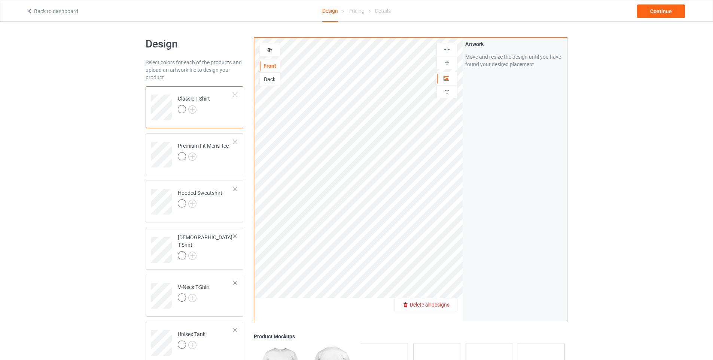
click at [437, 304] on span "Delete all designs" at bounding box center [430, 305] width 40 height 6
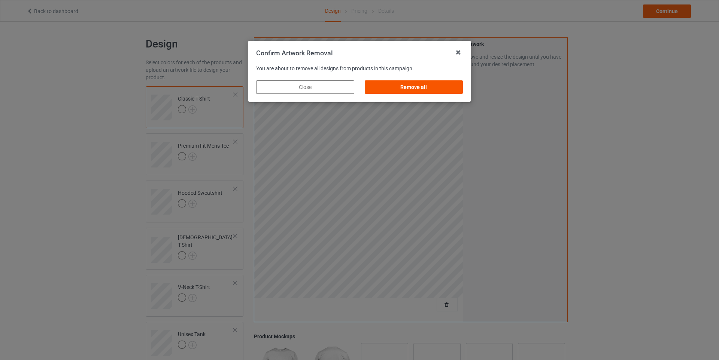
click at [393, 86] on div "Remove all" at bounding box center [413, 86] width 98 height 13
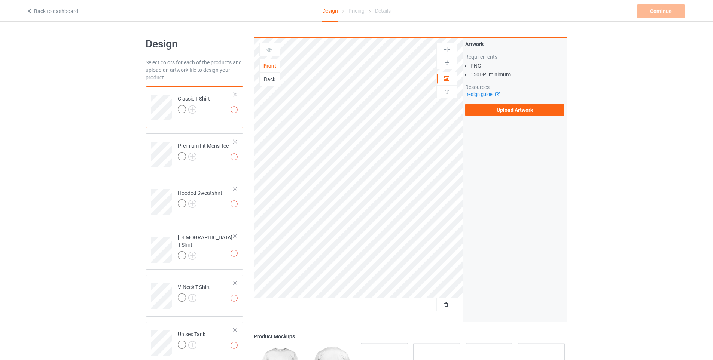
click at [31, 179] on div "Design Select colors for each of the products and upload an artwork file to des…" at bounding box center [356, 253] width 713 height 463
click at [180, 110] on div at bounding box center [182, 109] width 8 height 8
click at [192, 110] on img at bounding box center [192, 110] width 8 height 8
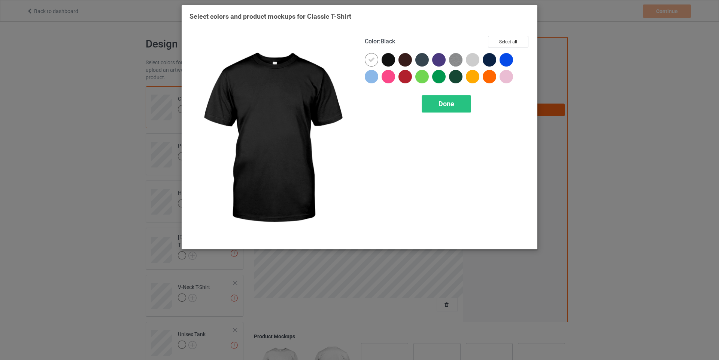
click at [390, 58] on div at bounding box center [387, 59] width 13 height 13
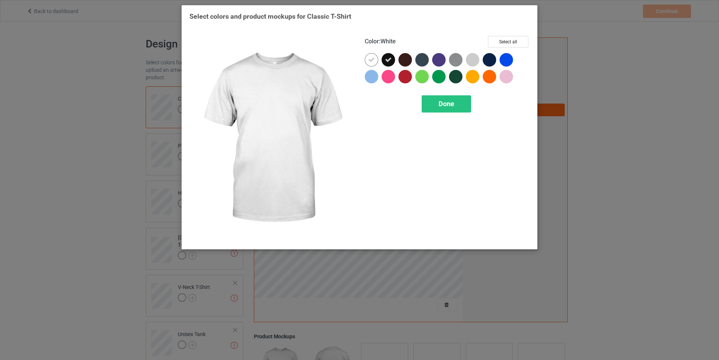
click at [372, 58] on icon at bounding box center [371, 60] width 7 height 7
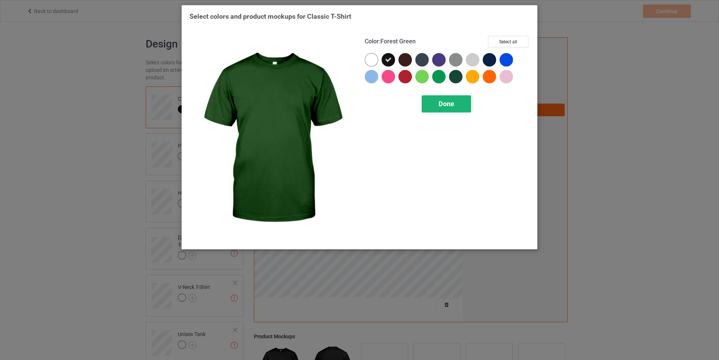
click at [446, 102] on span "Done" at bounding box center [446, 104] width 16 height 8
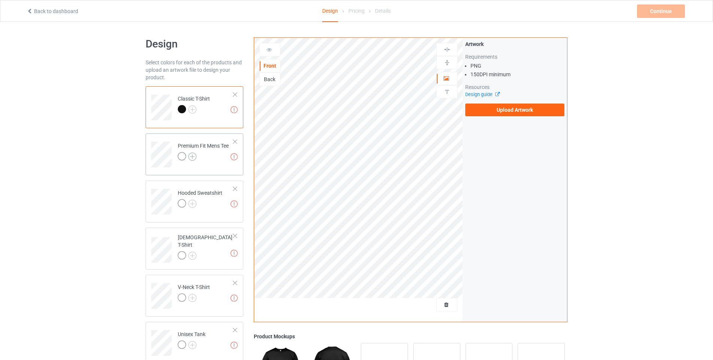
click at [193, 156] on img at bounding box center [192, 157] width 8 height 8
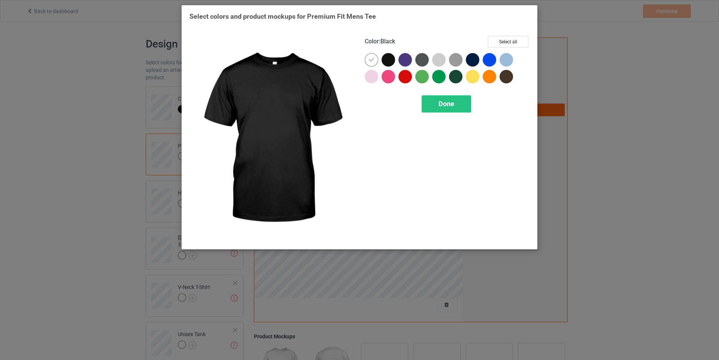
click at [388, 62] on div at bounding box center [387, 59] width 13 height 13
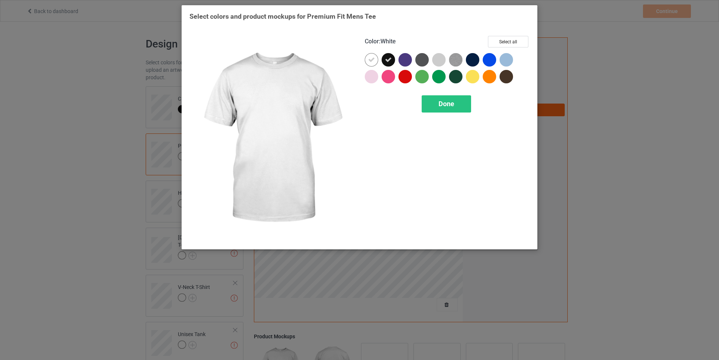
click at [375, 60] on div at bounding box center [370, 59] width 13 height 13
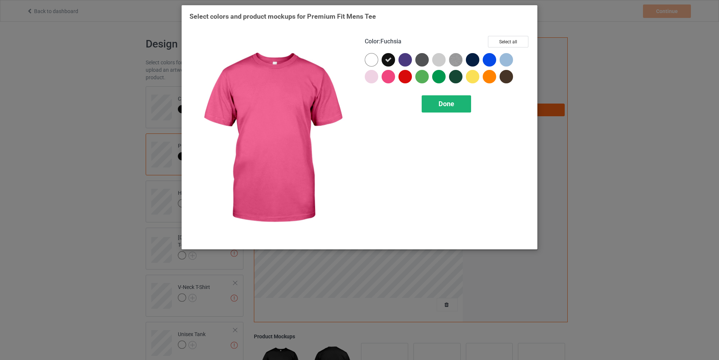
click at [439, 101] on span "Done" at bounding box center [446, 104] width 16 height 8
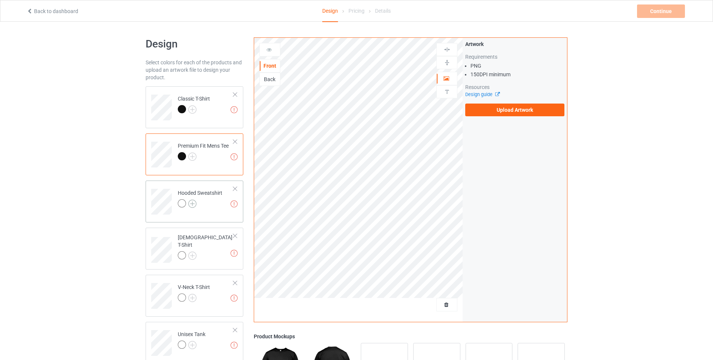
click at [192, 202] on img at bounding box center [192, 204] width 8 height 8
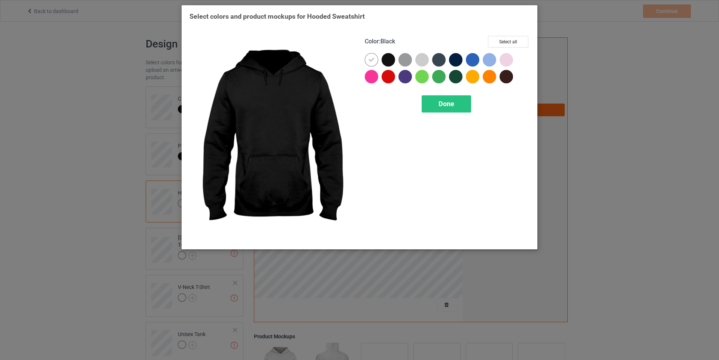
click at [388, 59] on div at bounding box center [387, 59] width 13 height 13
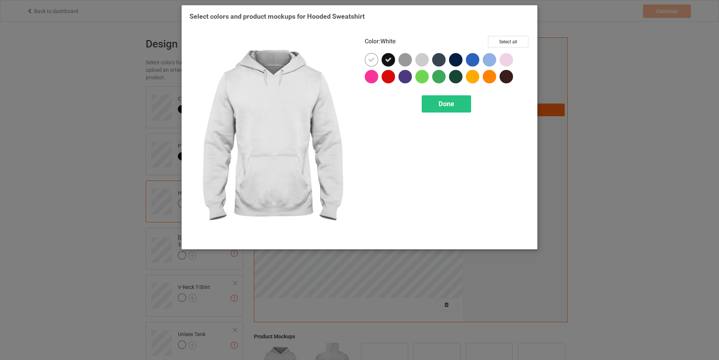
click at [373, 58] on icon at bounding box center [371, 60] width 7 height 7
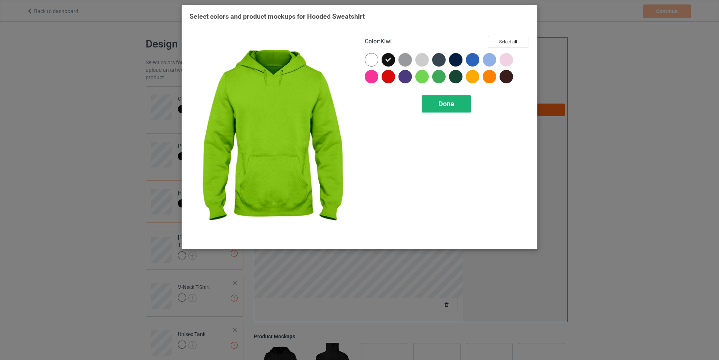
click at [444, 103] on span "Done" at bounding box center [446, 104] width 16 height 8
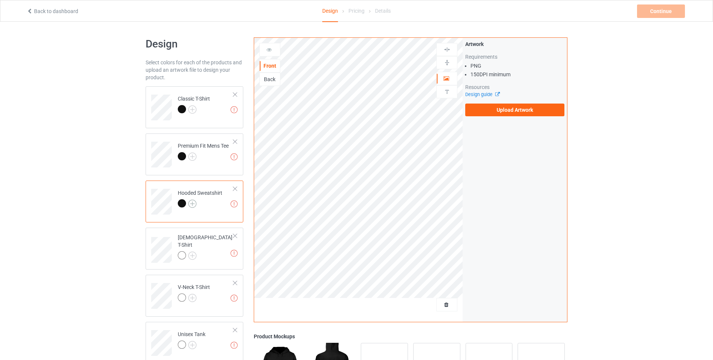
click at [191, 201] on img at bounding box center [192, 204] width 8 height 8
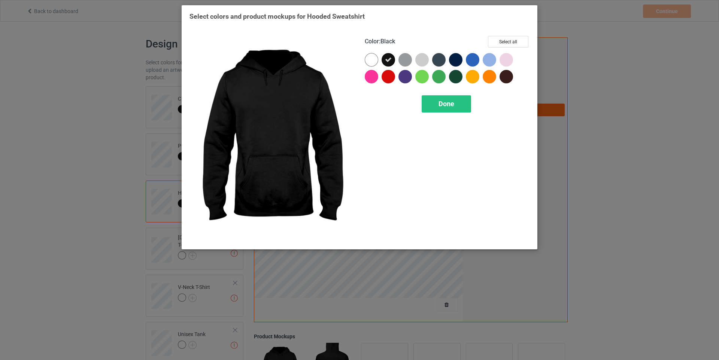
click at [391, 59] on div at bounding box center [387, 59] width 13 height 13
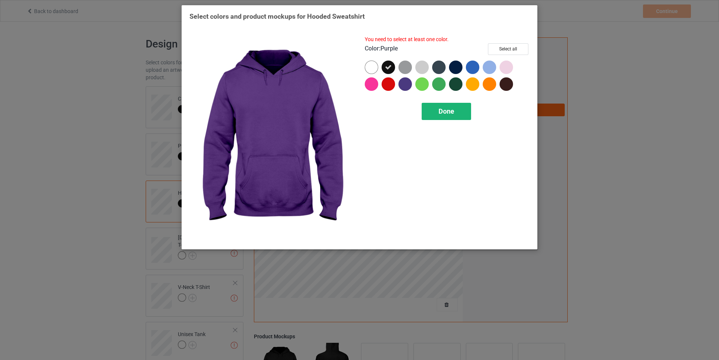
click at [446, 110] on span "Done" at bounding box center [446, 111] width 16 height 8
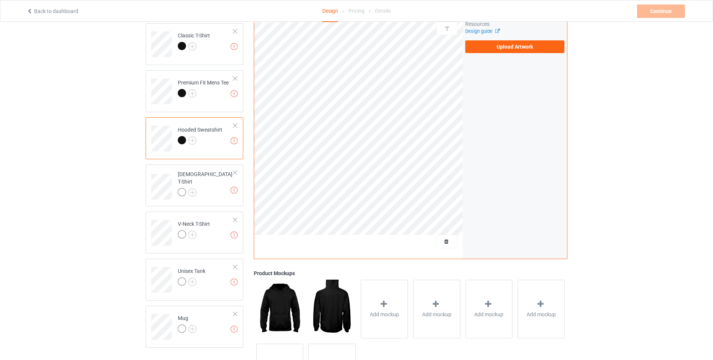
scroll to position [100, 0]
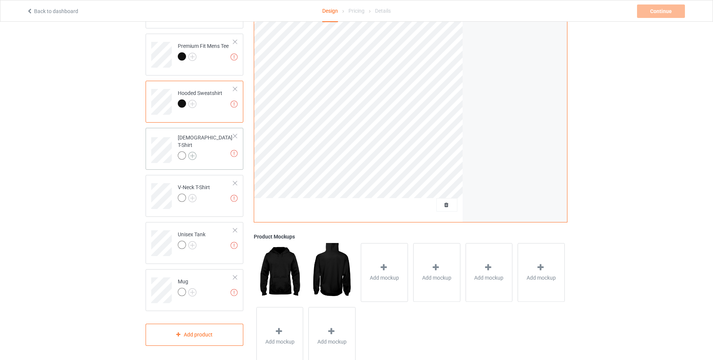
click at [194, 152] on img at bounding box center [192, 156] width 8 height 8
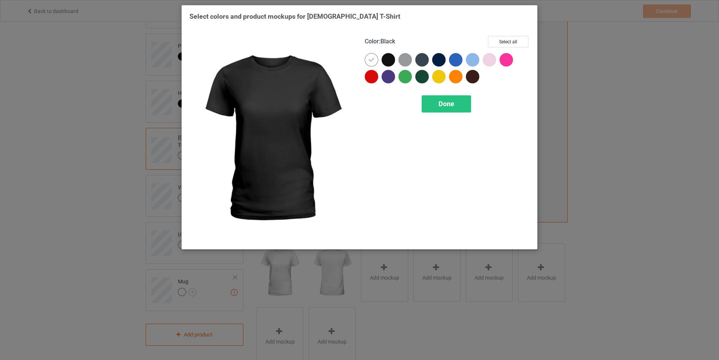
drag, startPoint x: 393, startPoint y: 55, endPoint x: 396, endPoint y: 64, distance: 10.1
click at [392, 55] on div at bounding box center [387, 59] width 13 height 13
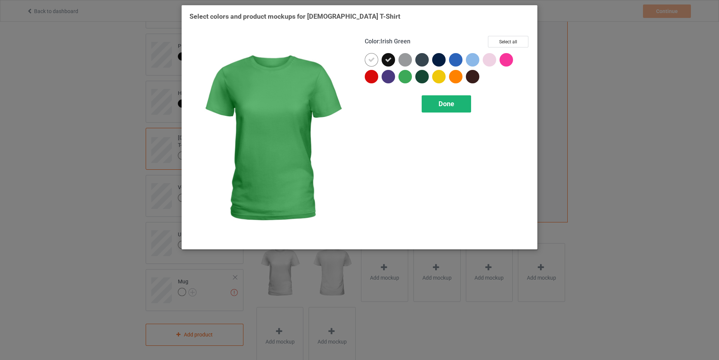
click at [443, 97] on div "Done" at bounding box center [445, 103] width 49 height 17
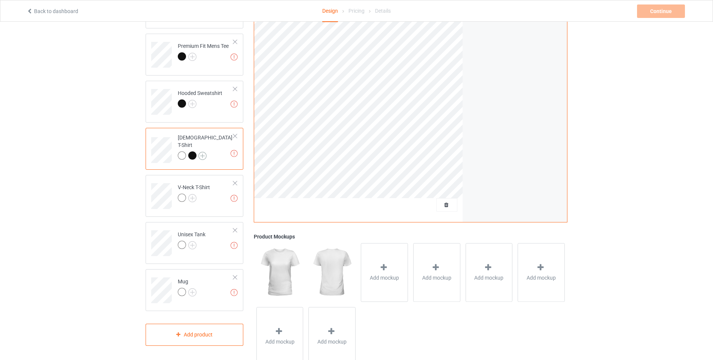
click at [203, 152] on img at bounding box center [202, 156] width 8 height 8
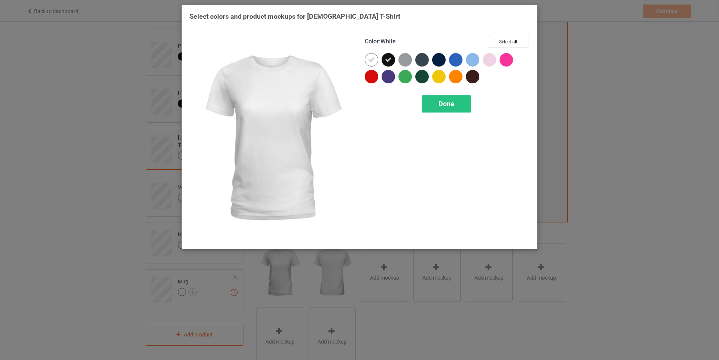
click at [372, 56] on div at bounding box center [370, 59] width 13 height 13
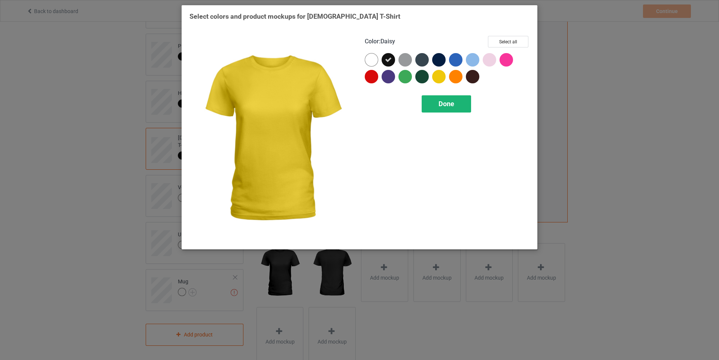
click at [442, 103] on span "Done" at bounding box center [446, 104] width 16 height 8
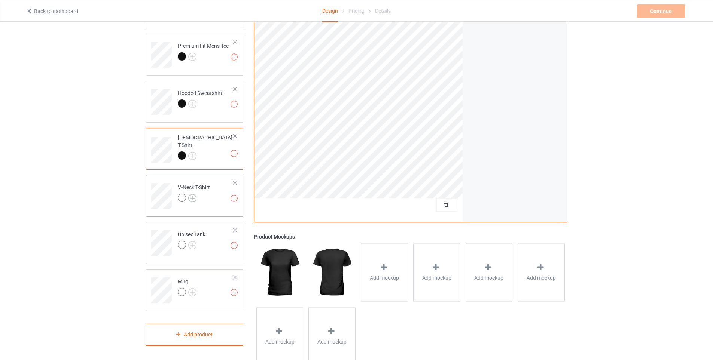
click at [193, 198] on img at bounding box center [192, 198] width 8 height 8
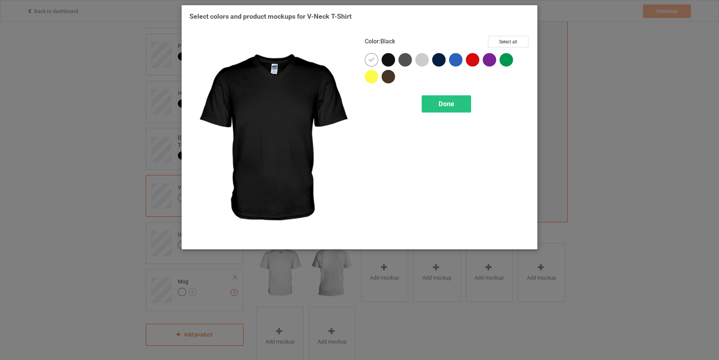
click at [388, 58] on div at bounding box center [387, 59] width 13 height 13
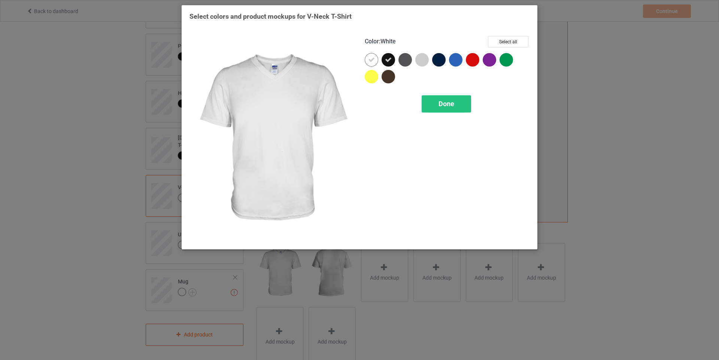
click at [370, 60] on icon at bounding box center [371, 60] width 7 height 7
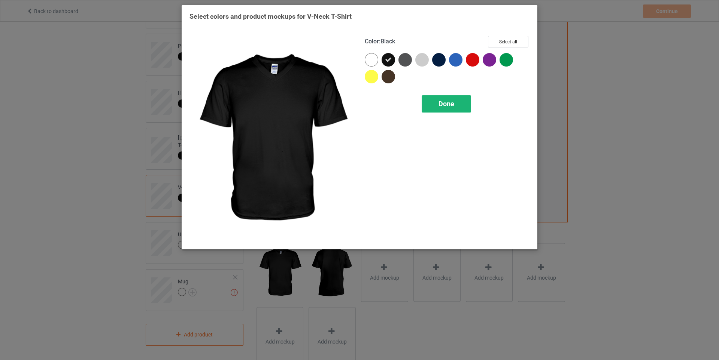
click at [441, 104] on span "Done" at bounding box center [446, 104] width 16 height 8
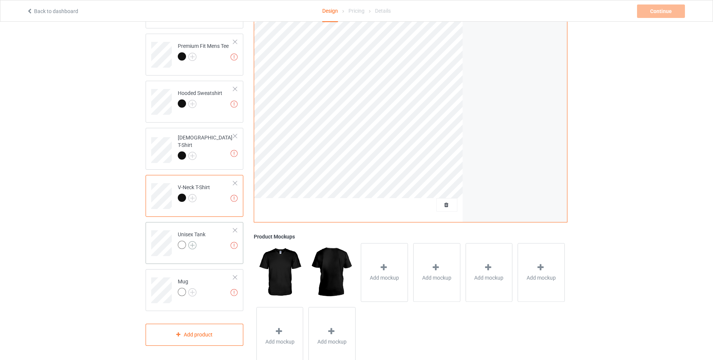
click at [192, 245] on img at bounding box center [192, 245] width 8 height 8
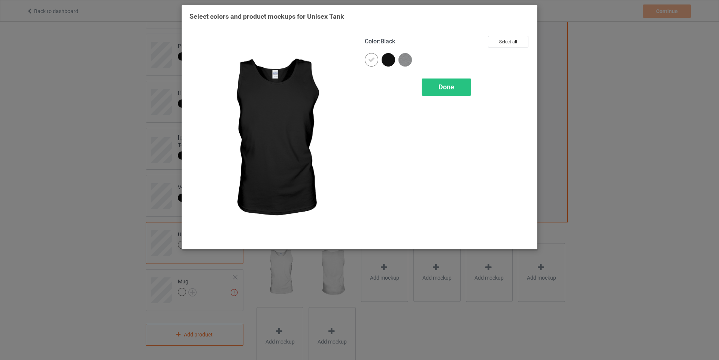
click at [386, 63] on div at bounding box center [387, 59] width 13 height 13
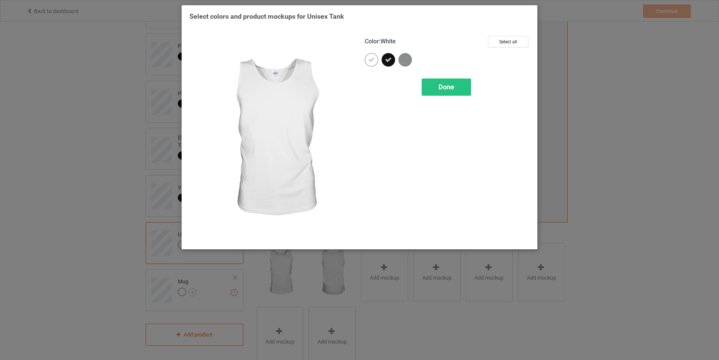
drag, startPoint x: 369, startPoint y: 57, endPoint x: 394, endPoint y: 64, distance: 25.2
click at [370, 57] on icon at bounding box center [371, 60] width 7 height 7
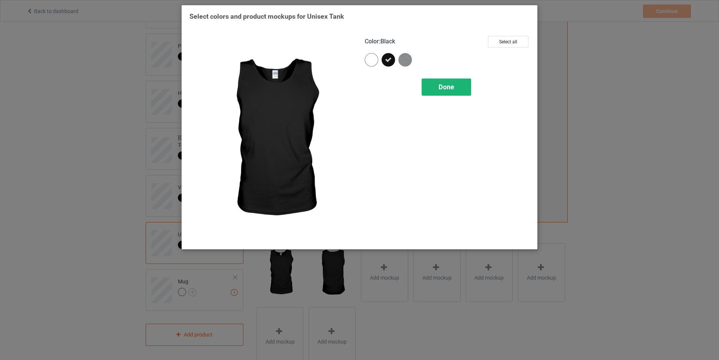
click at [440, 85] on span "Done" at bounding box center [446, 87] width 16 height 8
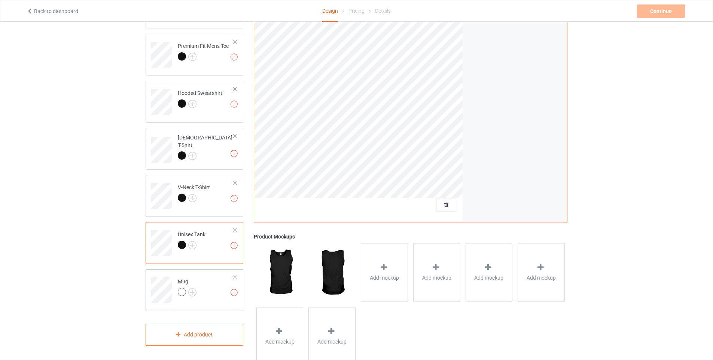
click at [234, 280] on td "Missing artworks Mug" at bounding box center [206, 287] width 64 height 31
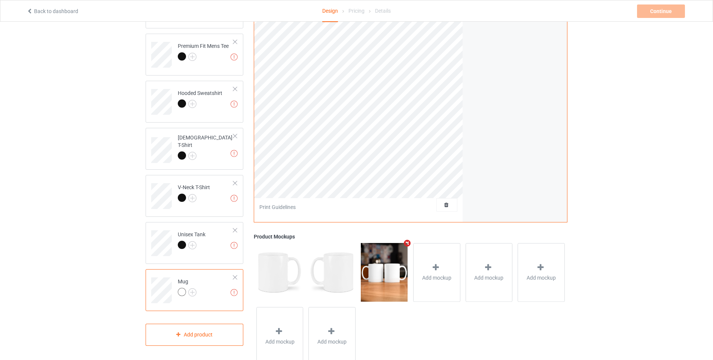
click at [234, 278] on div at bounding box center [234, 277] width 5 height 5
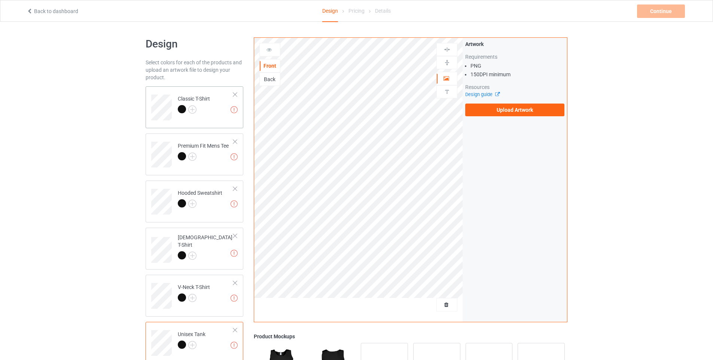
click at [205, 103] on div "Classic T-Shirt" at bounding box center [194, 104] width 32 height 18
drag, startPoint x: 638, startPoint y: 120, endPoint x: 564, endPoint y: 73, distance: 87.7
click at [638, 120] on div "Design Select colors for each of the products and upload an artwork file to des…" at bounding box center [356, 253] width 713 height 463
click at [499, 112] on label "Upload Artwork" at bounding box center [514, 110] width 99 height 13
click at [0, 0] on input "Upload Artwork" at bounding box center [0, 0] width 0 height 0
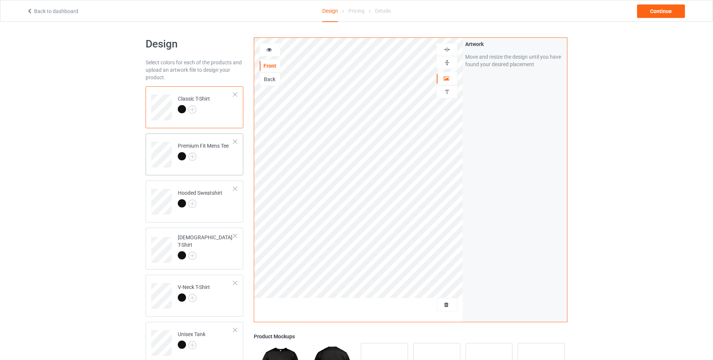
click at [193, 145] on div "Premium Fit Mens Tee" at bounding box center [203, 151] width 51 height 18
click at [179, 192] on div "Hooded Sweatshirt" at bounding box center [200, 198] width 45 height 18
click at [174, 238] on td "[DEMOGRAPHIC_DATA] T-Shirt" at bounding box center [206, 247] width 64 height 33
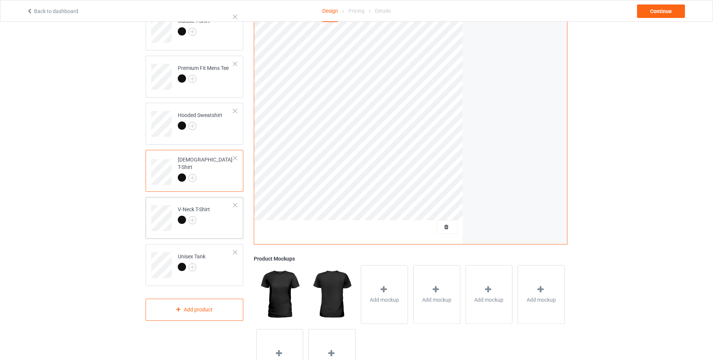
scroll to position [75, 0]
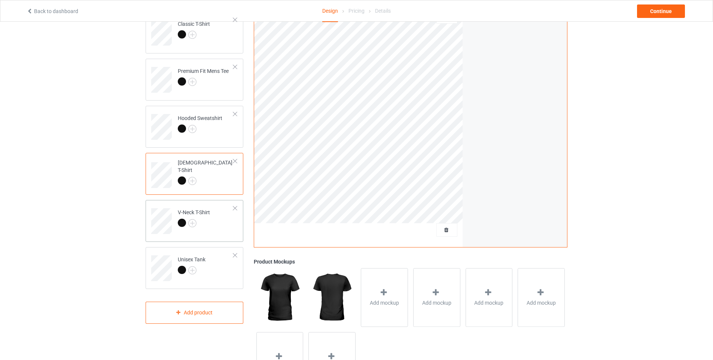
click at [199, 212] on div "V-Neck T-Shirt" at bounding box center [194, 218] width 32 height 18
click at [203, 261] on div "Unisex Tank" at bounding box center [192, 265] width 28 height 18
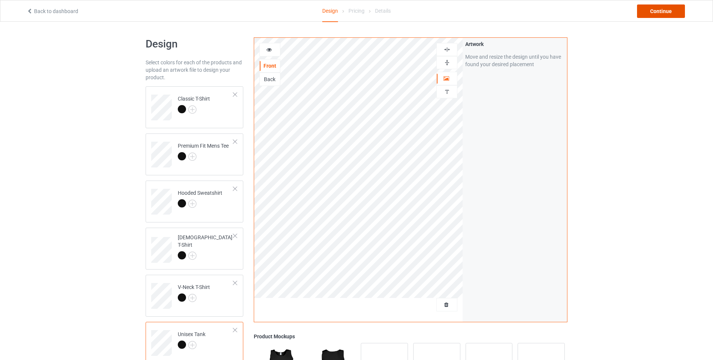
click at [656, 13] on div "Continue" at bounding box center [661, 10] width 48 height 13
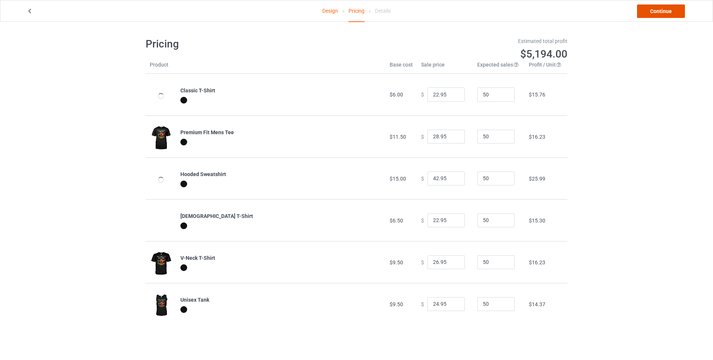
click at [652, 12] on link "Continue" at bounding box center [661, 10] width 48 height 13
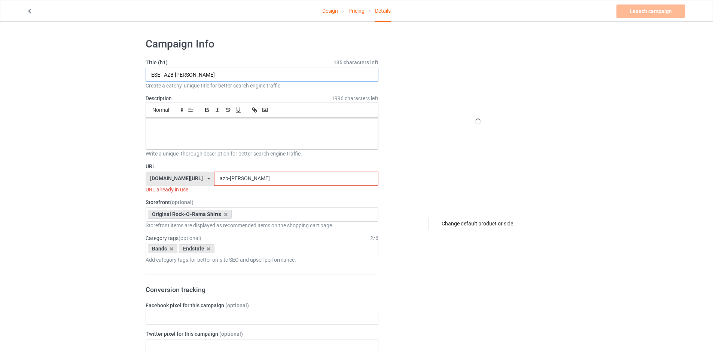
drag, startPoint x: 176, startPoint y: 76, endPoint x: 196, endPoint y: 75, distance: 19.5
click at [196, 75] on input "ESE - AZB weiss" at bounding box center [262, 75] width 233 height 14
type input "ESE - AZB schwarz"
drag, startPoint x: 233, startPoint y: 179, endPoint x: 282, endPoint y: 181, distance: 49.5
click at [282, 181] on input "azb-weiss" at bounding box center [296, 179] width 164 height 14
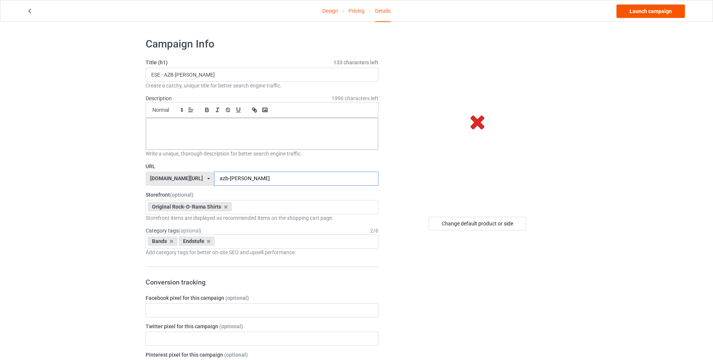
type input "azb-[PERSON_NAME]"
click at [658, 13] on link "Launch campaign" at bounding box center [650, 10] width 68 height 13
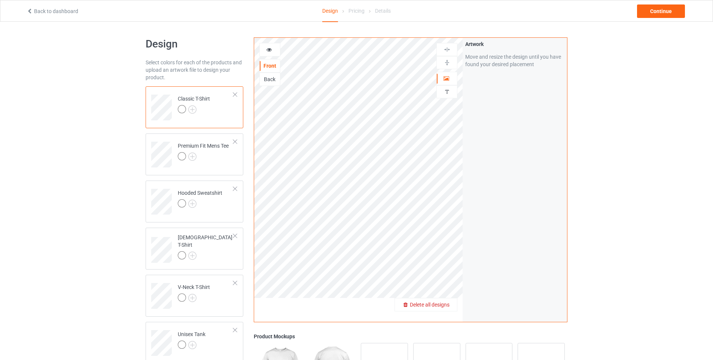
click at [439, 305] on span "Delete all designs" at bounding box center [430, 305] width 40 height 6
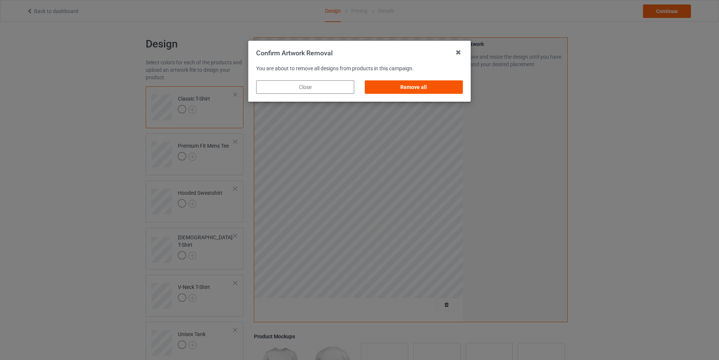
click at [390, 80] on div "Remove all" at bounding box center [413, 86] width 98 height 13
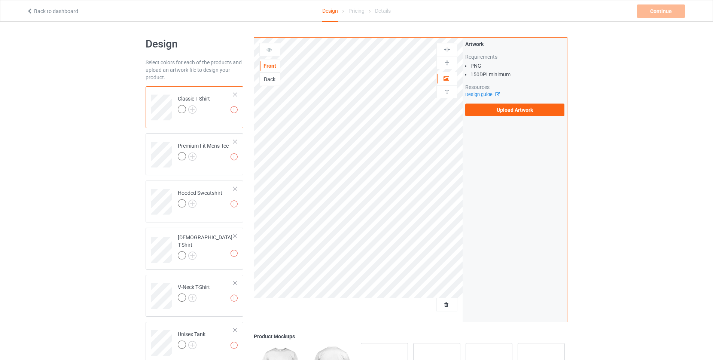
click at [116, 205] on div "Design Select colors for each of the products and upload an artwork file to des…" at bounding box center [356, 253] width 713 height 463
click at [506, 112] on label "Upload Artwork" at bounding box center [514, 110] width 99 height 13
click at [0, 0] on input "Upload Artwork" at bounding box center [0, 0] width 0 height 0
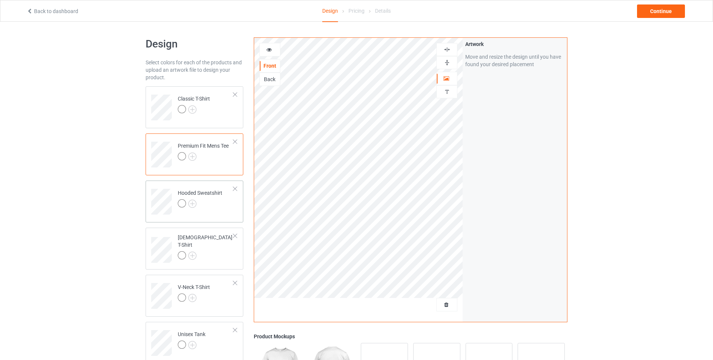
click at [178, 194] on div "Hooded Sweatshirt" at bounding box center [200, 198] width 45 height 18
click at [189, 93] on td "Classic T-Shirt" at bounding box center [206, 104] width 64 height 31
click at [204, 280] on td "V-Neck T-Shirt" at bounding box center [206, 293] width 64 height 31
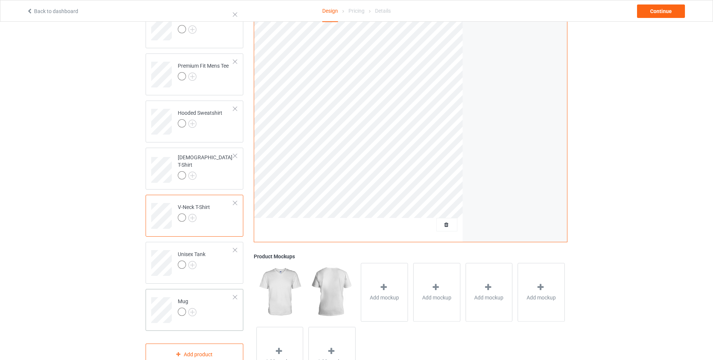
scroll to position [100, 0]
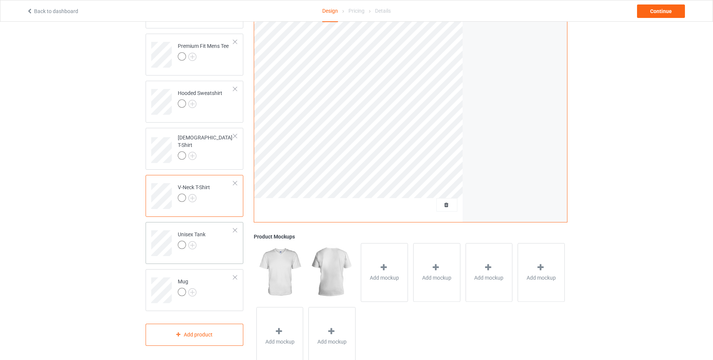
click at [220, 233] on td "Unisex Tank" at bounding box center [206, 240] width 64 height 31
click at [200, 282] on td "Mug" at bounding box center [206, 287] width 64 height 31
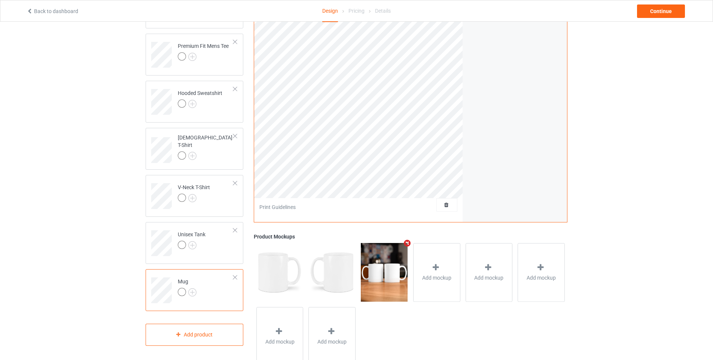
click at [233, 278] on div at bounding box center [234, 277] width 5 height 5
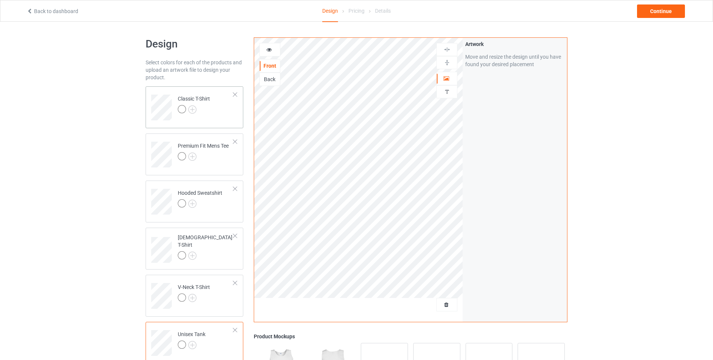
click at [208, 97] on div "Classic T-Shirt" at bounding box center [194, 104] width 32 height 18
click at [669, 6] on div "Continue" at bounding box center [661, 10] width 48 height 13
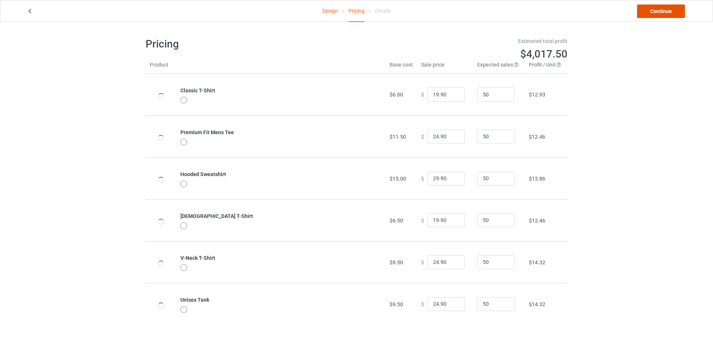
click at [658, 13] on link "Continue" at bounding box center [661, 10] width 48 height 13
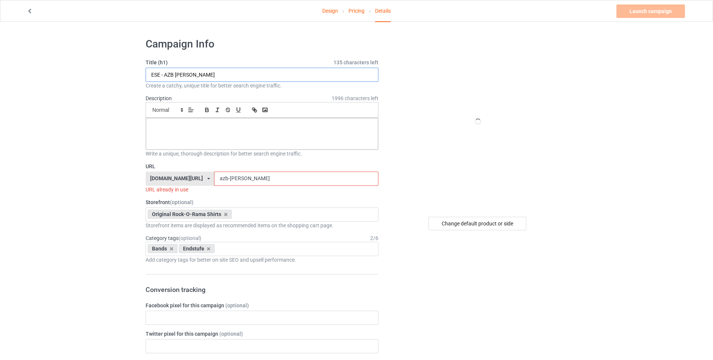
drag, startPoint x: 169, startPoint y: 75, endPoint x: 204, endPoint y: 70, distance: 35.1
click at [204, 70] on input "ESE - AZB weiss" at bounding box center [262, 75] width 233 height 14
drag, startPoint x: 175, startPoint y: 75, endPoint x: 166, endPoint y: 75, distance: 9.0
click at [166, 75] on input "ESE - AZB weiss" at bounding box center [262, 75] width 233 height 14
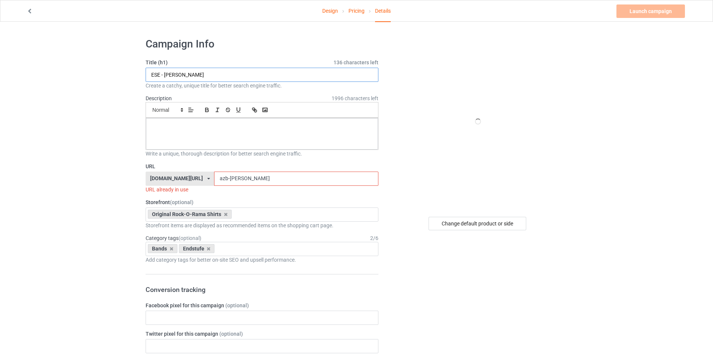
type input "ESE - DC weiss"
drag, startPoint x: 230, startPoint y: 179, endPoint x: 215, endPoint y: 179, distance: 15.0
click at [215, 179] on div "rockorama-shirts.com/ rockorama-shirts.com/ shirts-gegen-oben.com/ teechip.com/…" at bounding box center [262, 179] width 233 height 14
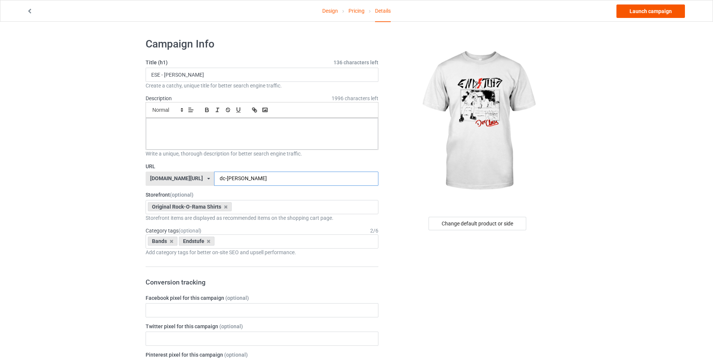
type input "dc-weiss"
click at [646, 12] on link "Launch campaign" at bounding box center [650, 10] width 68 height 13
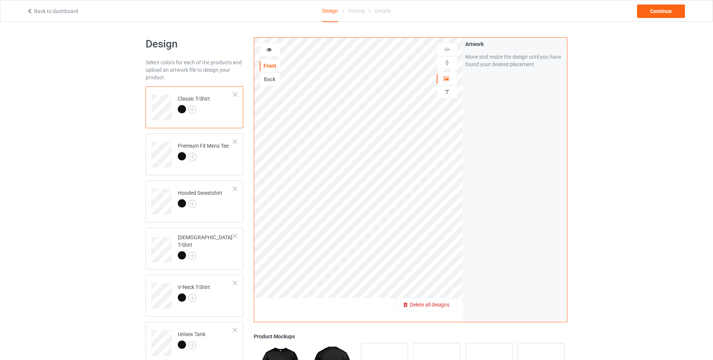
click at [440, 307] on span "Delete all designs" at bounding box center [430, 305] width 40 height 6
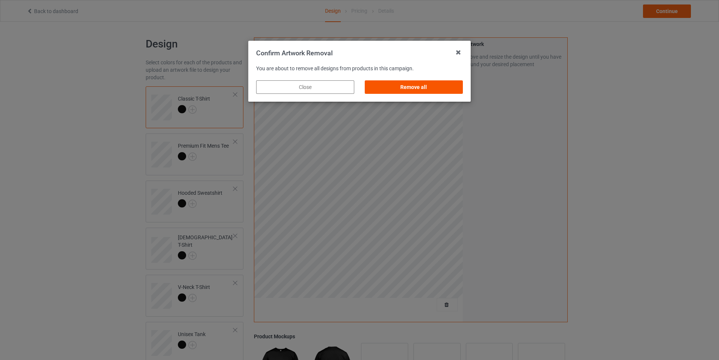
click at [382, 85] on div "Remove all" at bounding box center [413, 86] width 98 height 13
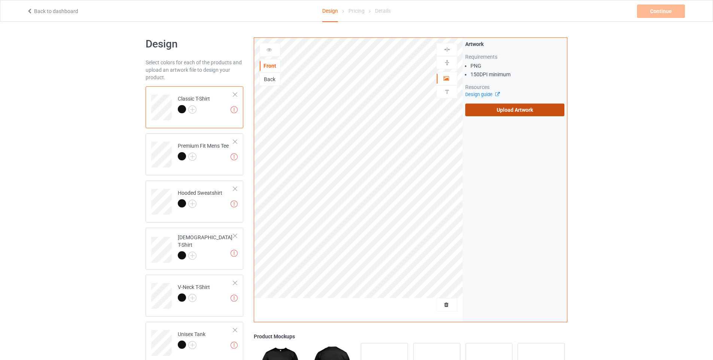
click at [492, 111] on label "Upload Artwork" at bounding box center [514, 110] width 99 height 13
click at [0, 0] on input "Upload Artwork" at bounding box center [0, 0] width 0 height 0
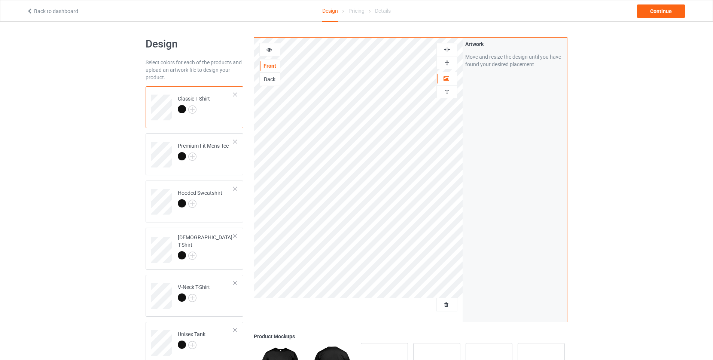
click at [446, 51] on img at bounding box center [446, 49] width 7 height 7
click at [219, 155] on div at bounding box center [203, 157] width 51 height 10
click at [209, 196] on div "Hooded Sweatshirt" at bounding box center [200, 198] width 45 height 18
click at [210, 244] on td "[DEMOGRAPHIC_DATA] T-Shirt" at bounding box center [206, 247] width 64 height 33
click at [653, 9] on div "Continue" at bounding box center [661, 10] width 48 height 13
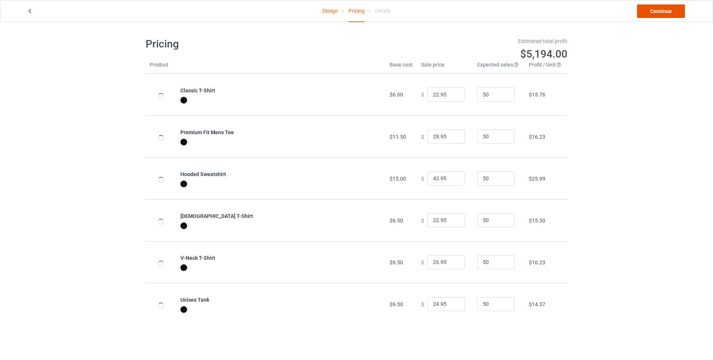
click at [649, 7] on link "Continue" at bounding box center [661, 10] width 48 height 13
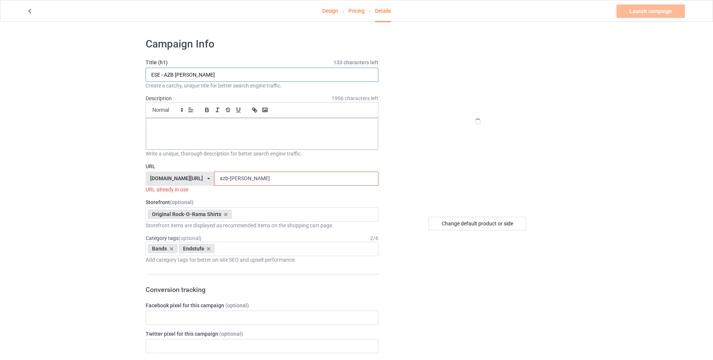
drag, startPoint x: 164, startPoint y: 75, endPoint x: 174, endPoint y: 76, distance: 10.5
click at [174, 76] on input "ESE - AZB [PERSON_NAME]" at bounding box center [262, 75] width 233 height 14
type input "ESE - DC schwarz"
drag, startPoint x: 230, startPoint y: 181, endPoint x: 196, endPoint y: 180, distance: 33.7
click at [196, 180] on div "rockorama-shirts.com/ rockorama-shirts.com/ shirts-gegen-oben.com/ teechip.com/…" at bounding box center [262, 179] width 233 height 14
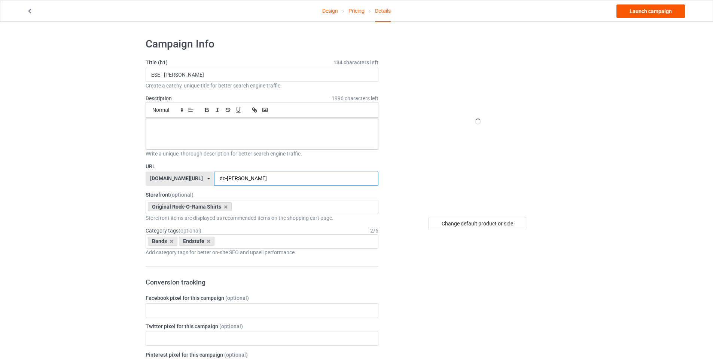
type input "dc-schwarz"
click at [643, 13] on link "Launch campaign" at bounding box center [650, 10] width 68 height 13
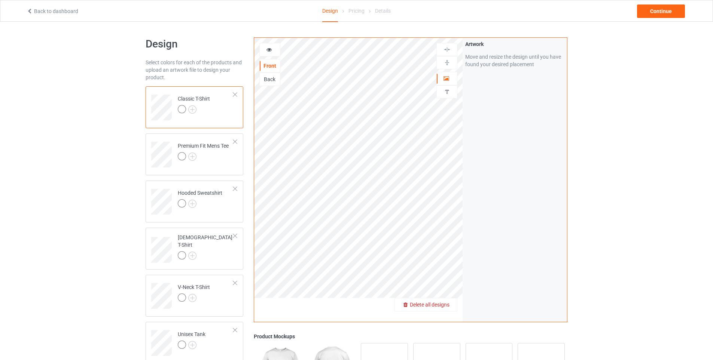
click at [445, 306] on span "Delete all designs" at bounding box center [430, 305] width 40 height 6
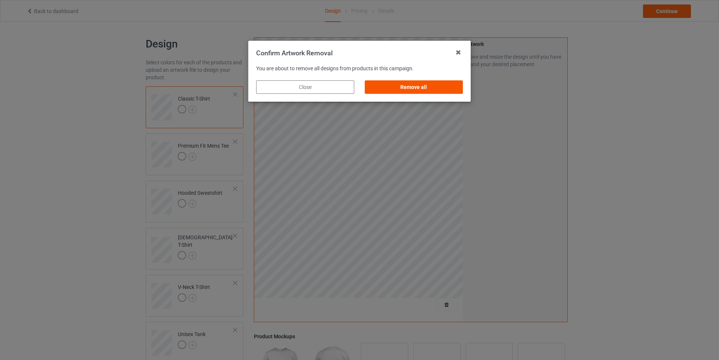
click at [392, 89] on div "Remove all" at bounding box center [413, 86] width 98 height 13
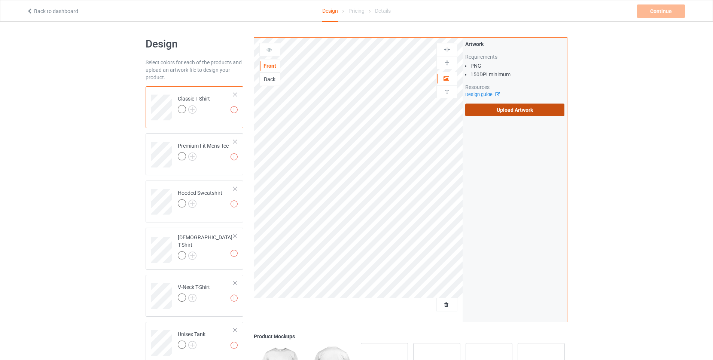
click at [479, 111] on label "Upload Artwork" at bounding box center [514, 110] width 99 height 13
click at [0, 0] on input "Upload Artwork" at bounding box center [0, 0] width 0 height 0
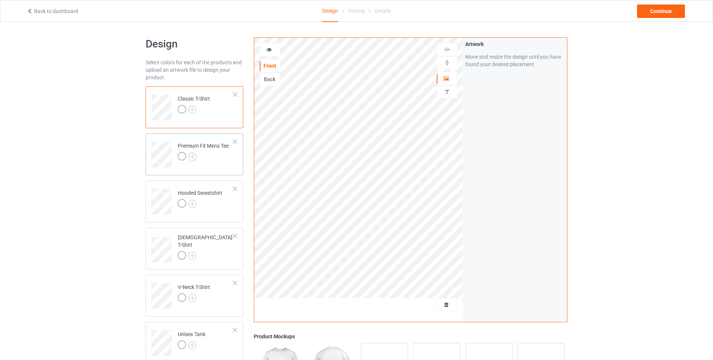
click at [205, 144] on div "Premium Fit Mens Tee" at bounding box center [203, 151] width 51 height 18
click at [203, 97] on div "Classic T-Shirt" at bounding box center [194, 104] width 32 height 18
click at [225, 147] on div "Premium Fit Mens Tee" at bounding box center [203, 151] width 51 height 18
click at [179, 141] on td "Premium Fit Mens Tee" at bounding box center [206, 152] width 64 height 31
click at [201, 193] on div "Hooded Sweatshirt" at bounding box center [200, 198] width 45 height 18
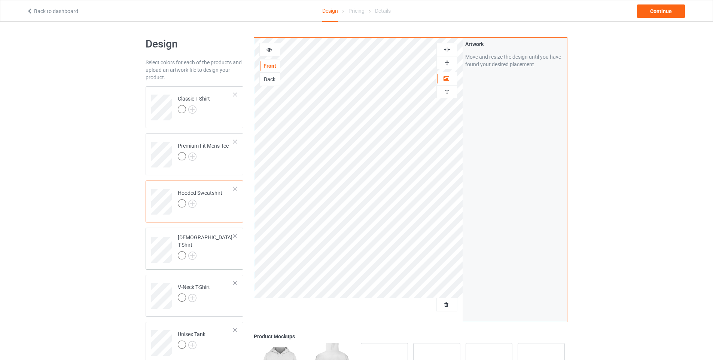
click at [206, 238] on div "[DEMOGRAPHIC_DATA] T-Shirt" at bounding box center [206, 246] width 56 height 25
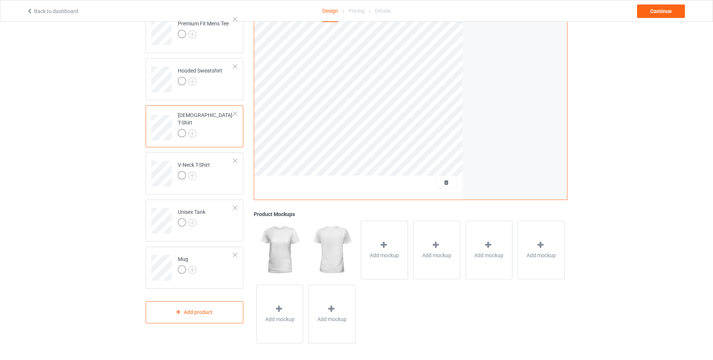
scroll to position [125, 0]
click at [236, 253] on div at bounding box center [234, 253] width 5 height 5
click at [200, 210] on div "Unisex Tank" at bounding box center [192, 216] width 28 height 18
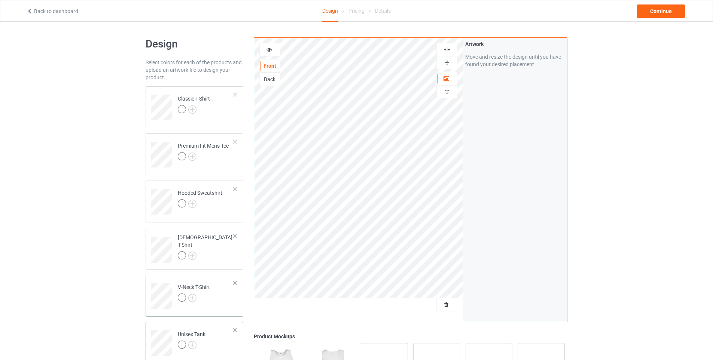
click at [204, 287] on div "V-Neck T-Shirt" at bounding box center [194, 293] width 32 height 18
click at [653, 11] on div "Continue" at bounding box center [661, 10] width 48 height 13
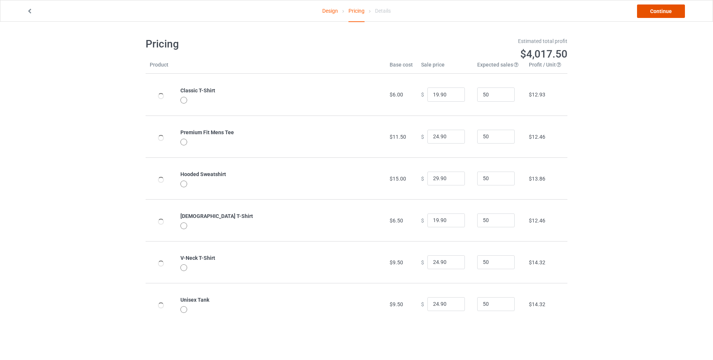
click at [646, 12] on link "Continue" at bounding box center [661, 10] width 48 height 13
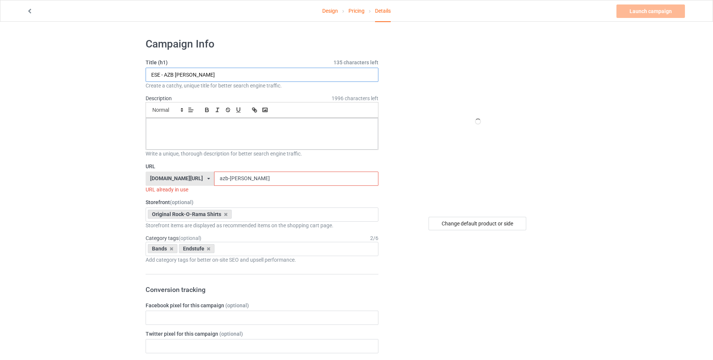
drag, startPoint x: 174, startPoint y: 74, endPoint x: 164, endPoint y: 74, distance: 9.7
click at [164, 74] on input "ESE - AZB weiss" at bounding box center [262, 75] width 233 height 14
type input "ESE - GP weiss"
drag, startPoint x: 229, startPoint y: 178, endPoint x: 198, endPoint y: 175, distance: 32.0
click at [198, 175] on div "rockorama-shirts.com/ rockorama-shirts.com/ shirts-gegen-oben.com/ teechip.com/…" at bounding box center [262, 179] width 233 height 14
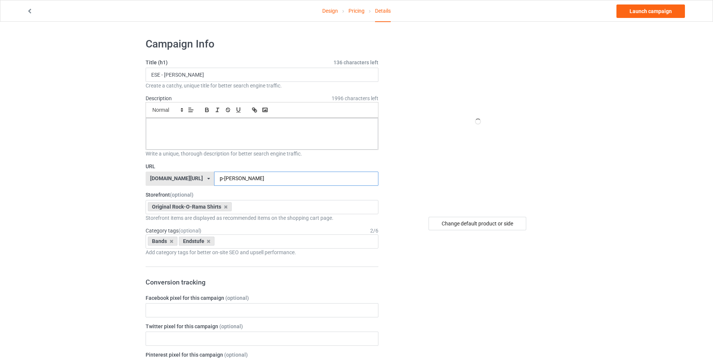
click at [220, 180] on input "p-weiss" at bounding box center [296, 179] width 164 height 14
type input "gp-weiss"
click at [629, 15] on link "Launch campaign" at bounding box center [650, 10] width 68 height 13
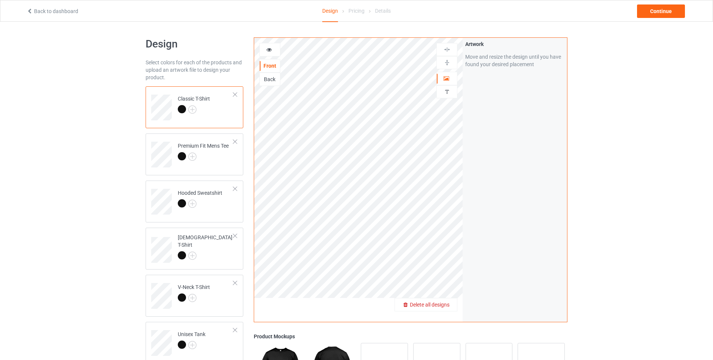
click at [448, 305] on span "Delete all designs" at bounding box center [430, 305] width 40 height 6
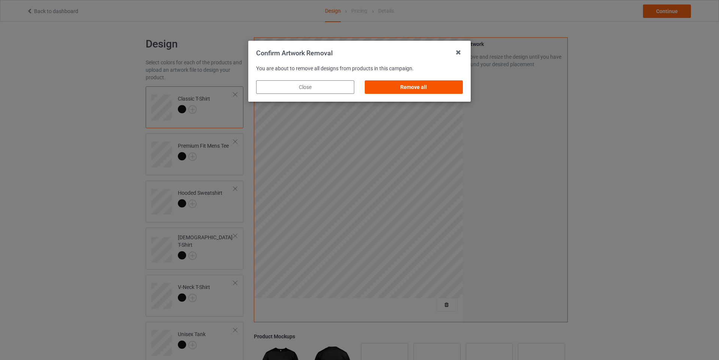
click at [416, 89] on div "Remove all" at bounding box center [413, 86] width 98 height 13
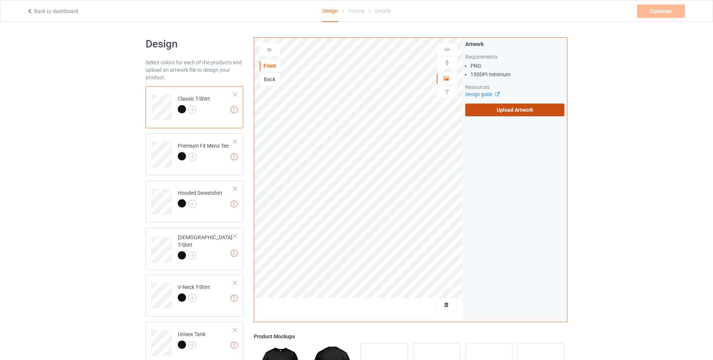
click at [528, 113] on label "Upload Artwork" at bounding box center [514, 110] width 99 height 13
click at [0, 0] on input "Upload Artwork" at bounding box center [0, 0] width 0 height 0
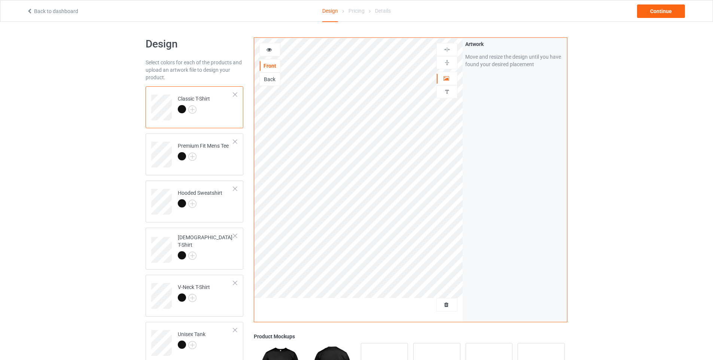
click at [0, 158] on div "Design Select colors for each of the products and upload an artwork file to des…" at bounding box center [356, 253] width 713 height 463
click at [653, 8] on div "Continue" at bounding box center [661, 10] width 48 height 13
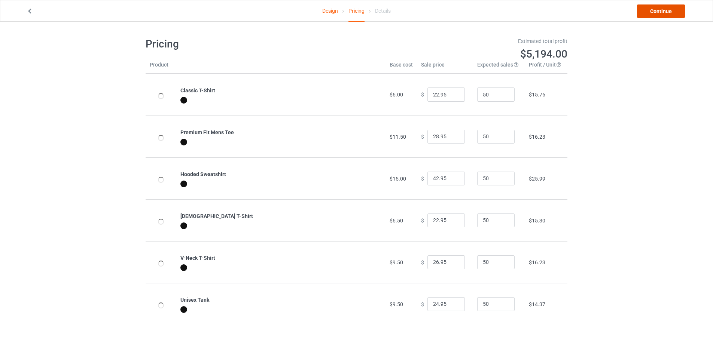
click at [663, 8] on link "Continue" at bounding box center [661, 10] width 48 height 13
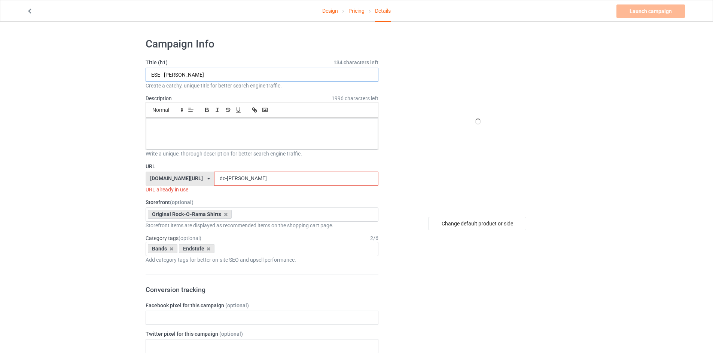
drag, startPoint x: 170, startPoint y: 75, endPoint x: 163, endPoint y: 75, distance: 7.1
click at [163, 75] on input "ESE - DC schwarz" at bounding box center [262, 75] width 233 height 14
click at [164, 74] on input "ESE -GP schwarz" at bounding box center [262, 75] width 233 height 14
type input "ESE - GP schwarz"
drag, startPoint x: 226, startPoint y: 175, endPoint x: 216, endPoint y: 176, distance: 10.9
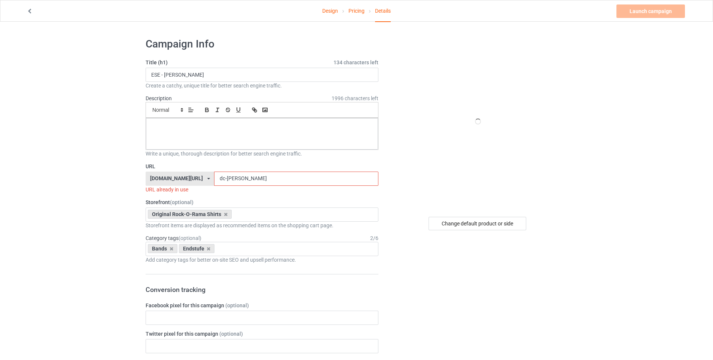
click at [216, 176] on div "rockorama-shirts.com/ rockorama-shirts.com/ shirts-gegen-oben.com/ teechip.com/…" at bounding box center [262, 179] width 233 height 14
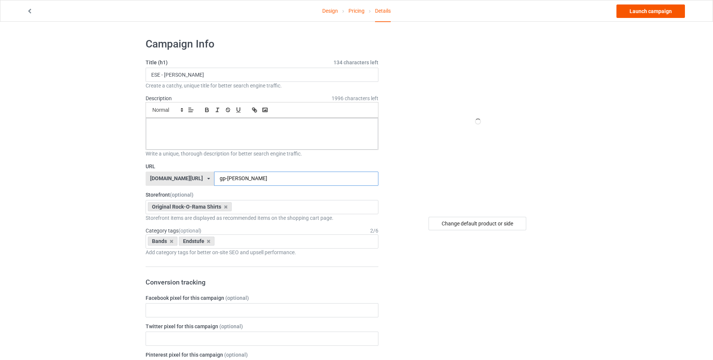
type input "gp-schwarz"
click at [638, 12] on link "Launch campaign" at bounding box center [650, 10] width 68 height 13
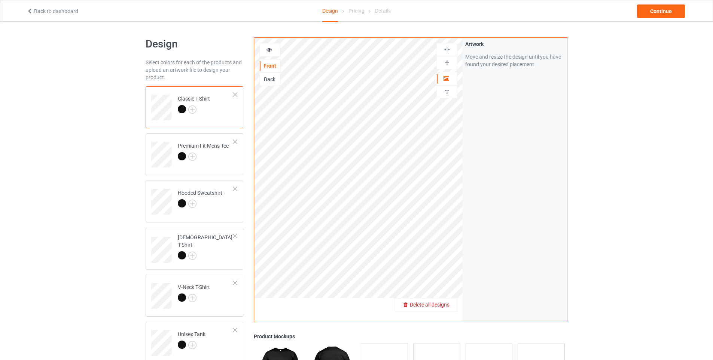
click at [449, 309] on div "Delete all designs" at bounding box center [426, 304] width 62 height 7
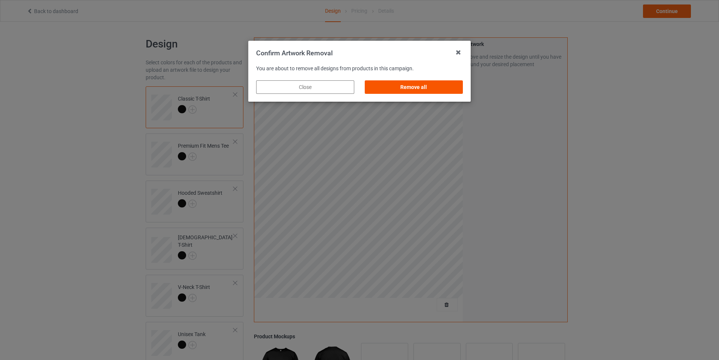
click at [407, 86] on div "Remove all" at bounding box center [413, 86] width 98 height 13
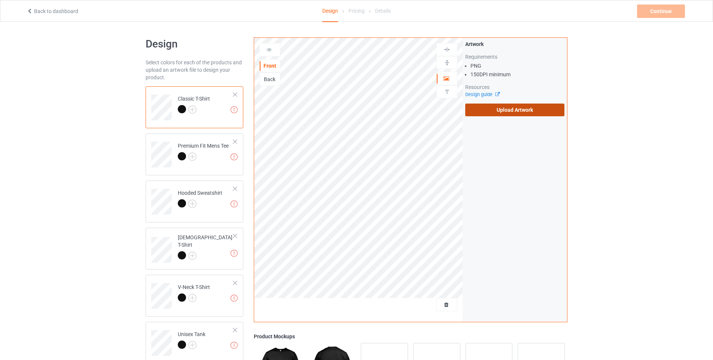
click at [532, 115] on label "Upload Artwork" at bounding box center [514, 110] width 99 height 13
click at [0, 0] on input "Upload Artwork" at bounding box center [0, 0] width 0 height 0
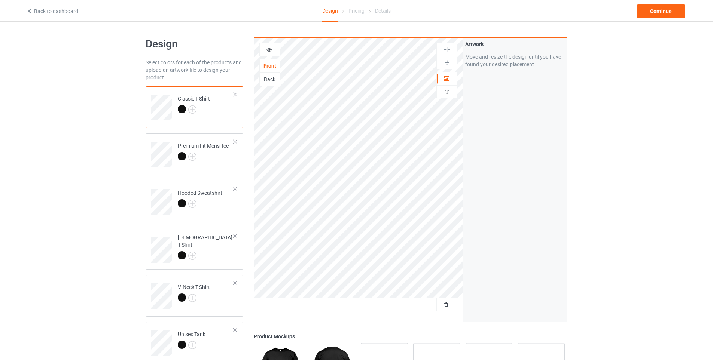
click at [640, 165] on div "Design Select colors for each of the products and upload an artwork file to des…" at bounding box center [356, 253] width 713 height 463
click at [218, 144] on div "Premium Fit Mens Tee" at bounding box center [203, 151] width 51 height 18
click at [217, 192] on div "Hooded Sweatshirt" at bounding box center [200, 198] width 45 height 18
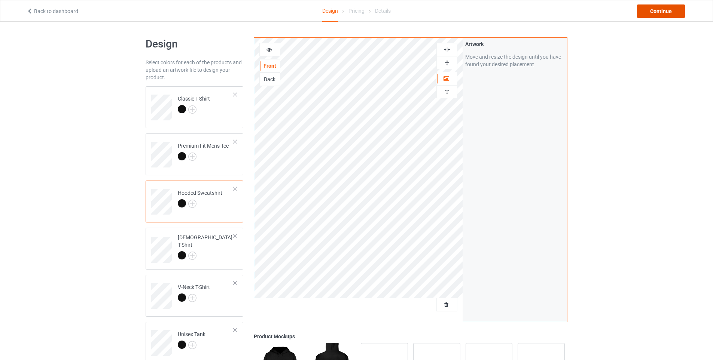
click at [655, 7] on div "Continue" at bounding box center [661, 10] width 48 height 13
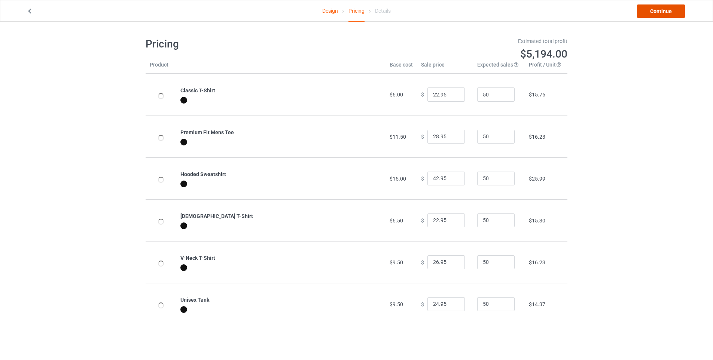
click at [663, 13] on link "Continue" at bounding box center [661, 10] width 48 height 13
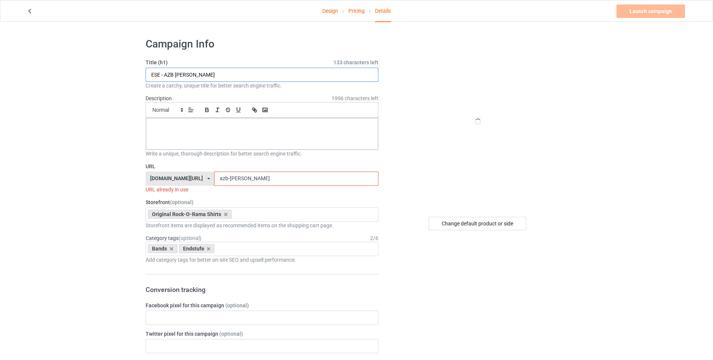
drag, startPoint x: 174, startPoint y: 75, endPoint x: 164, endPoint y: 76, distance: 9.4
click at [164, 76] on input "ESE - AZB schwarz" at bounding box center [262, 75] width 233 height 14
type input "ESE - GAD schwarz"
drag, startPoint x: 229, startPoint y: 181, endPoint x: 217, endPoint y: 181, distance: 12.0
click at [217, 181] on input "azb-schwarz" at bounding box center [296, 179] width 164 height 14
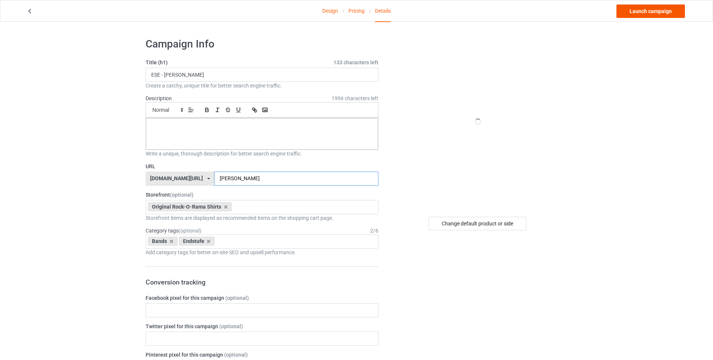
type input "gad-schwarz"
click at [648, 10] on link "Launch campaign" at bounding box center [650, 10] width 68 height 13
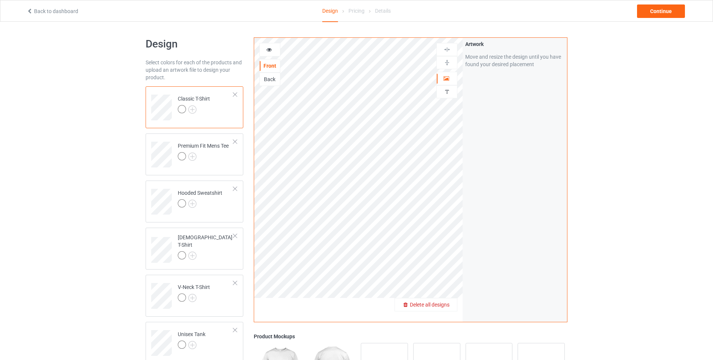
click at [448, 305] on span "Delete all designs" at bounding box center [430, 305] width 40 height 6
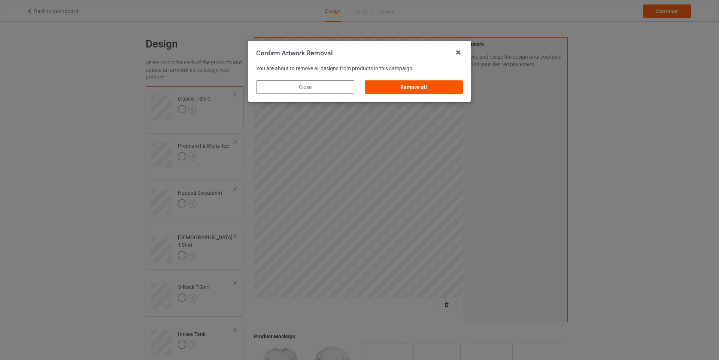
click at [387, 83] on div "Remove all" at bounding box center [413, 86] width 98 height 13
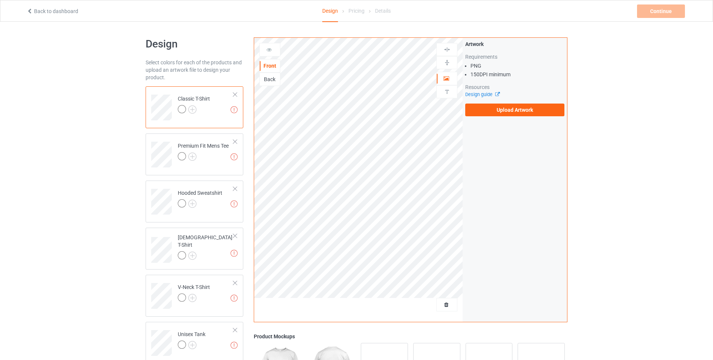
click at [485, 116] on div "Artwork Requirements PNG 150 DPI minimum Resources Design guide Upload Artwork" at bounding box center [515, 78] width 104 height 81
click at [483, 110] on label "Upload Artwork" at bounding box center [514, 110] width 99 height 13
click at [0, 0] on input "Upload Artwork" at bounding box center [0, 0] width 0 height 0
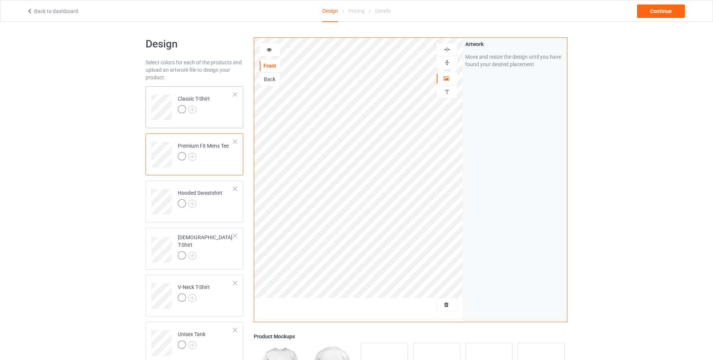
click at [206, 103] on div "Classic T-Shirt" at bounding box center [194, 104] width 32 height 18
click at [184, 143] on div "Premium Fit Mens Tee" at bounding box center [203, 151] width 51 height 18
click at [668, 11] on div "Continue" at bounding box center [661, 10] width 48 height 13
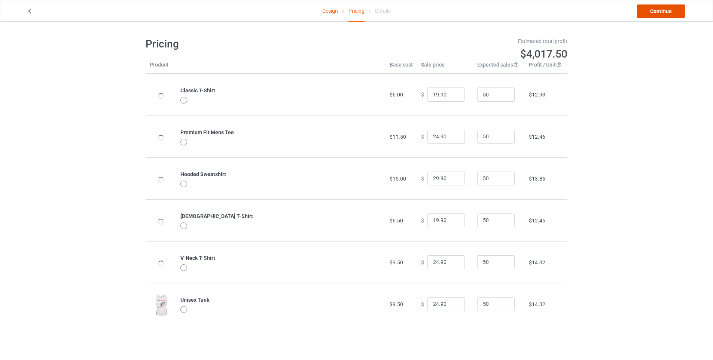
click at [663, 9] on link "Continue" at bounding box center [661, 10] width 48 height 13
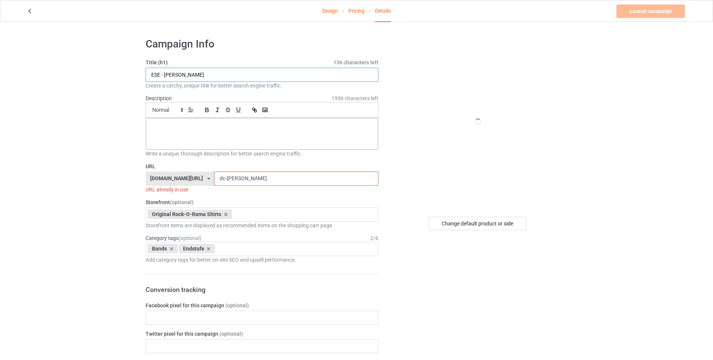
drag, startPoint x: 171, startPoint y: 76, endPoint x: 165, endPoint y: 76, distance: 6.4
click at [165, 76] on input "ESE - [PERSON_NAME]" at bounding box center [262, 75] width 233 height 14
type input "ESE - [PERSON_NAME]"
drag, startPoint x: 226, startPoint y: 179, endPoint x: 210, endPoint y: 181, distance: 15.8
click at [210, 181] on div "[DOMAIN_NAME][URL] [DOMAIN_NAME][URL] [DOMAIN_NAME][URL] [DOMAIN_NAME][URL] 689…" at bounding box center [262, 179] width 233 height 14
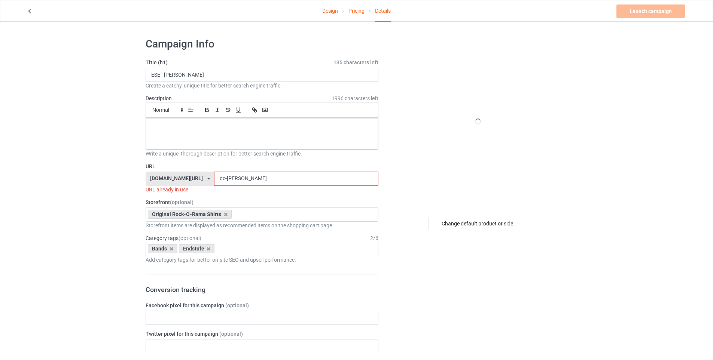
drag, startPoint x: 226, startPoint y: 179, endPoint x: 205, endPoint y: 179, distance: 21.0
click at [205, 179] on div "[DOMAIN_NAME][URL] [DOMAIN_NAME][URL] [DOMAIN_NAME][URL] [DOMAIN_NAME][URL] 689…" at bounding box center [262, 179] width 233 height 14
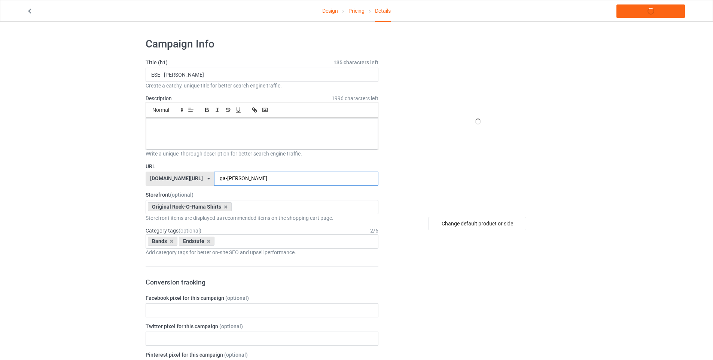
type input "[PERSON_NAME]"
click at [640, 7] on link "Launch campaign" at bounding box center [650, 10] width 68 height 13
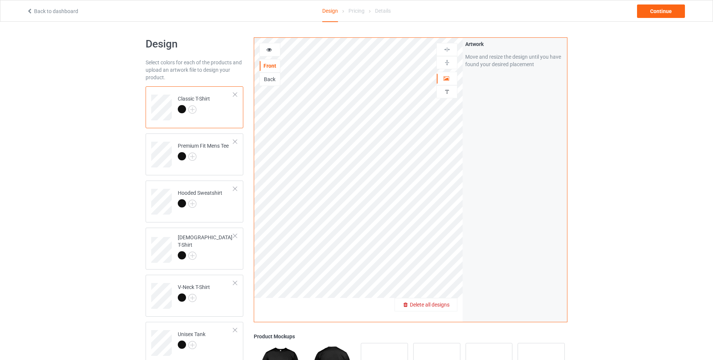
click at [445, 305] on span "Delete all designs" at bounding box center [430, 305] width 40 height 6
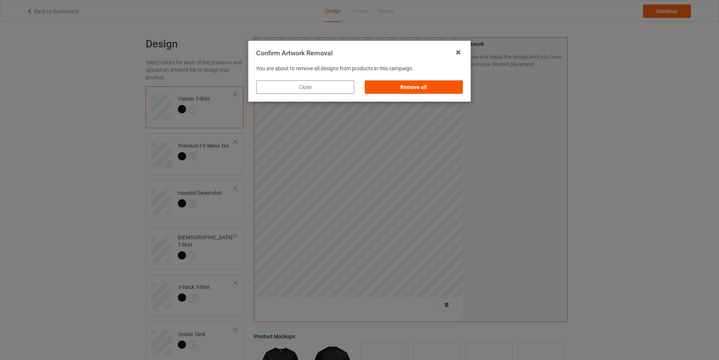
click at [411, 89] on div "Remove all" at bounding box center [413, 86] width 98 height 13
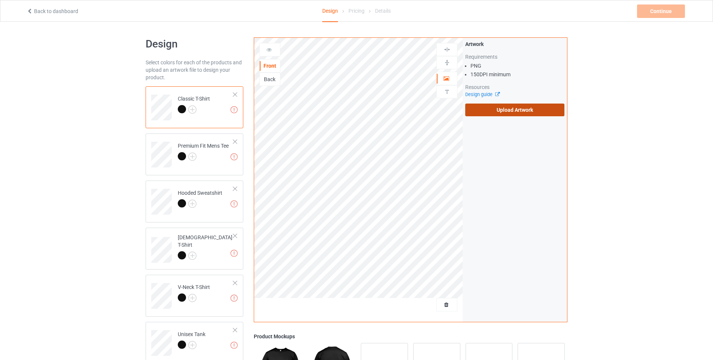
click at [501, 106] on label "Upload Artwork" at bounding box center [514, 110] width 99 height 13
click at [0, 0] on input "Upload Artwork" at bounding box center [0, 0] width 0 height 0
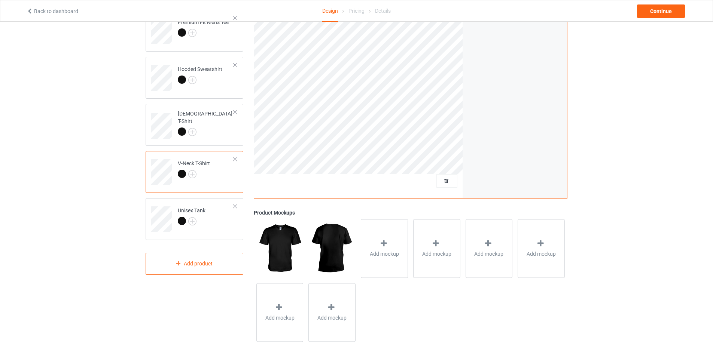
scroll to position [125, 0]
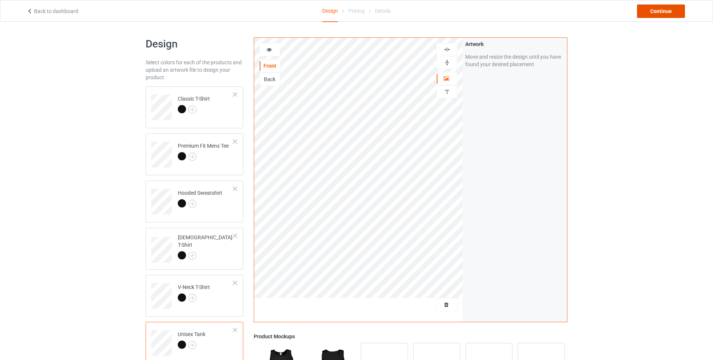
click at [662, 10] on div "Continue" at bounding box center [661, 10] width 48 height 13
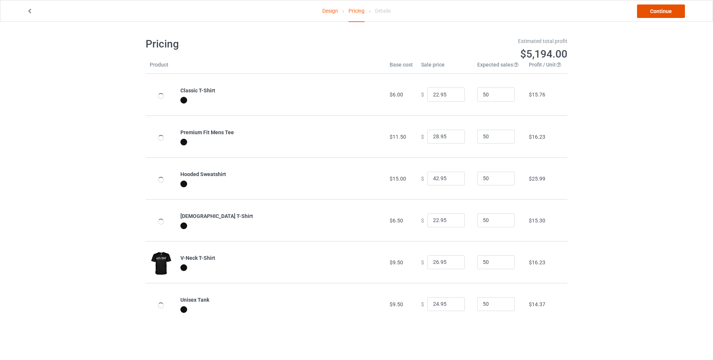
click at [655, 9] on link "Continue" at bounding box center [661, 10] width 48 height 13
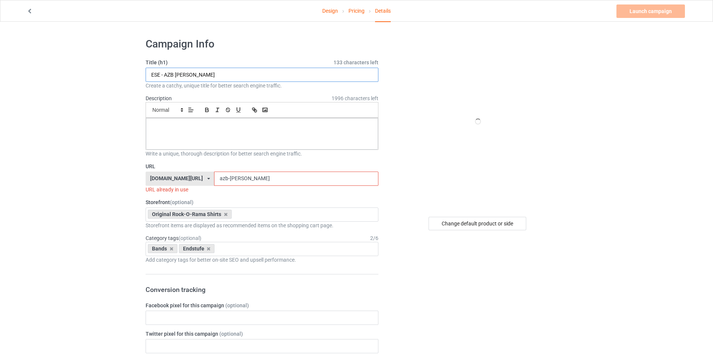
drag, startPoint x: 175, startPoint y: 76, endPoint x: 165, endPoint y: 76, distance: 10.1
click at [165, 76] on input "ESE - AZB schwarz" at bounding box center [262, 75] width 233 height 14
type input "ESE - Logo old schwarz"
drag, startPoint x: 229, startPoint y: 178, endPoint x: 206, endPoint y: 177, distance: 22.8
click at [206, 177] on div "rockorama-shirts.com/ rockorama-shirts.com/ shirts-gegen-oben.com/ teechip.com/…" at bounding box center [262, 179] width 233 height 14
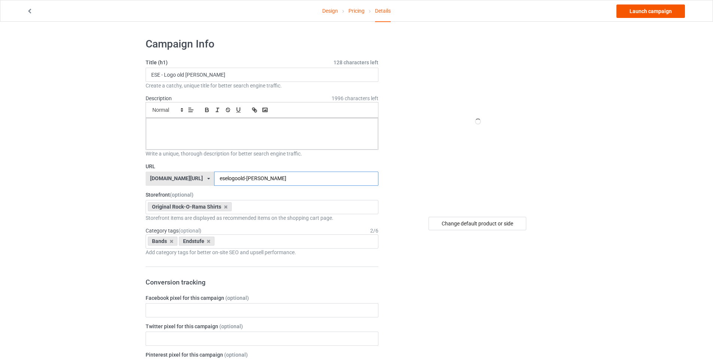
type input "eselogoold-schwarz"
click at [644, 11] on link "Launch campaign" at bounding box center [650, 10] width 68 height 13
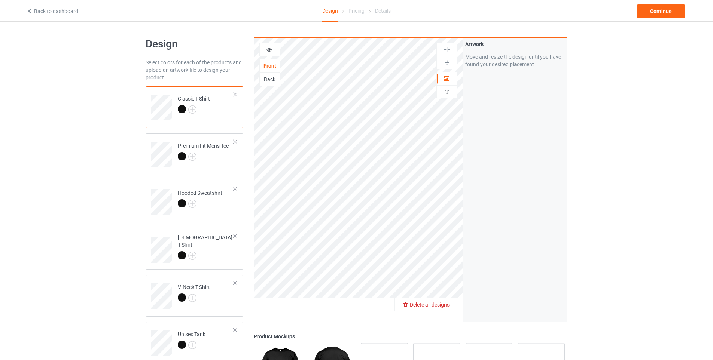
click at [432, 307] on span "Delete all designs" at bounding box center [430, 305] width 40 height 6
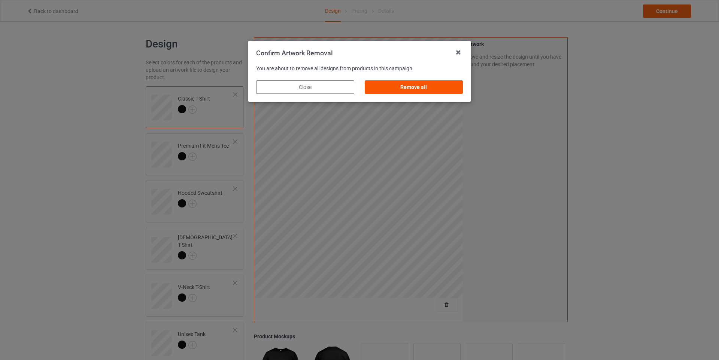
click at [410, 83] on div "Remove all" at bounding box center [413, 86] width 98 height 13
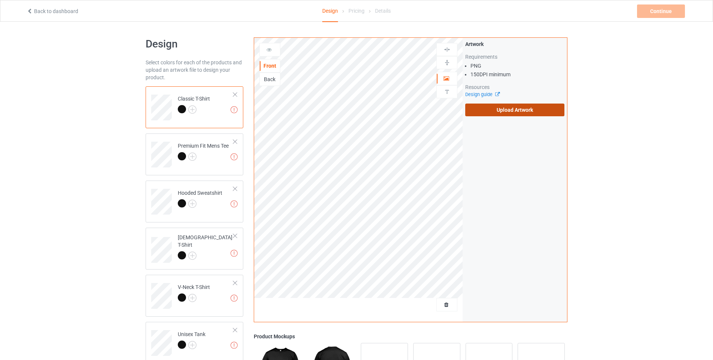
click at [500, 110] on label "Upload Artwork" at bounding box center [514, 110] width 99 height 13
click at [0, 0] on input "Upload Artwork" at bounding box center [0, 0] width 0 height 0
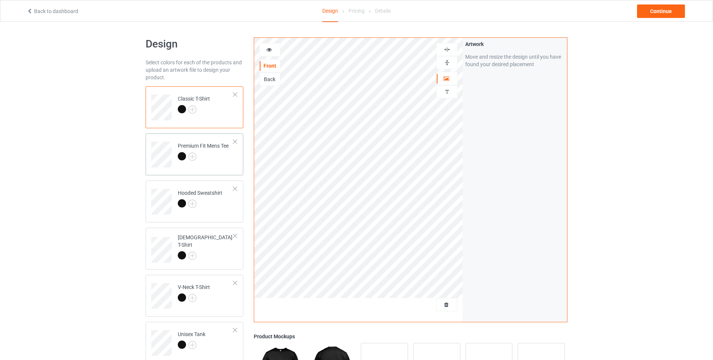
click at [217, 146] on div "Premium Fit Mens Tee" at bounding box center [203, 151] width 51 height 18
click at [208, 202] on div at bounding box center [200, 204] width 45 height 10
click at [199, 119] on td "Classic T-Shirt" at bounding box center [206, 104] width 64 height 31
click at [226, 240] on td "[DEMOGRAPHIC_DATA] T-Shirt" at bounding box center [206, 247] width 64 height 33
click at [661, 7] on div "Continue" at bounding box center [661, 10] width 48 height 13
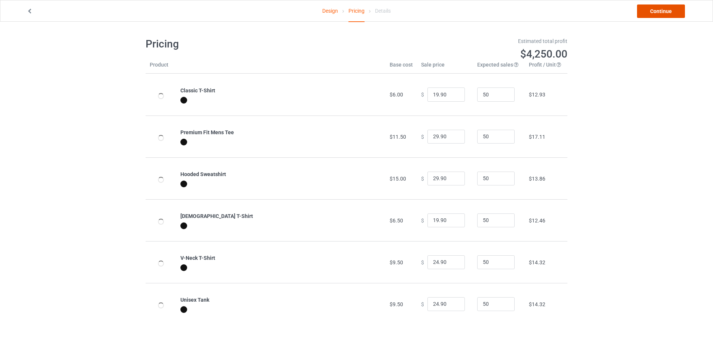
click at [658, 10] on link "Continue" at bounding box center [661, 10] width 48 height 13
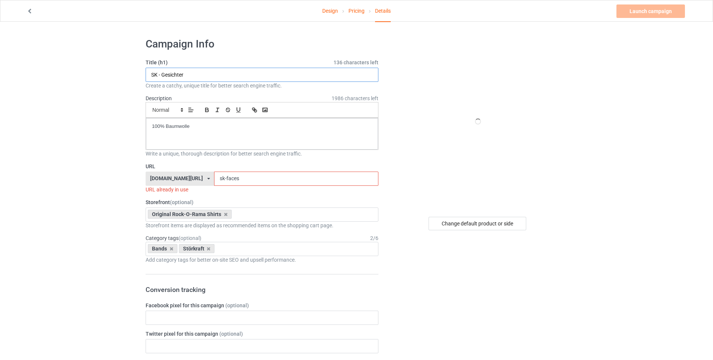
drag, startPoint x: 186, startPoint y: 75, endPoint x: 163, endPoint y: 80, distance: 24.1
click at [163, 80] on input "SK - Gesichter" at bounding box center [262, 75] width 233 height 14
type input "SK - KH"
drag, startPoint x: 204, startPoint y: 125, endPoint x: 126, endPoint y: 123, distance: 77.5
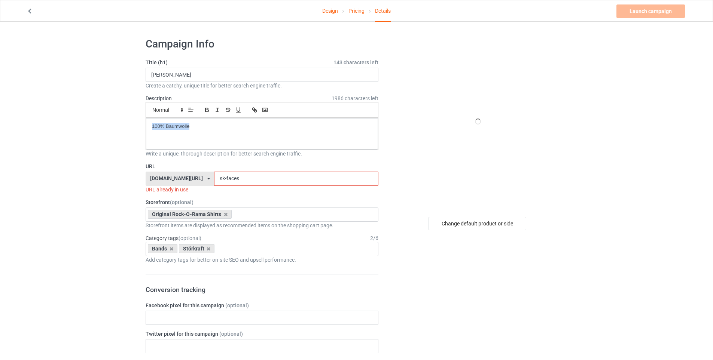
drag, startPoint x: 201, startPoint y: 129, endPoint x: 146, endPoint y: 132, distance: 54.8
click at [146, 132] on div "100% Baumwolle" at bounding box center [262, 133] width 232 height 31
drag, startPoint x: 228, startPoint y: 179, endPoint x: 263, endPoint y: 177, distance: 34.8
click at [263, 177] on input "sk-faces" at bounding box center [296, 179] width 164 height 14
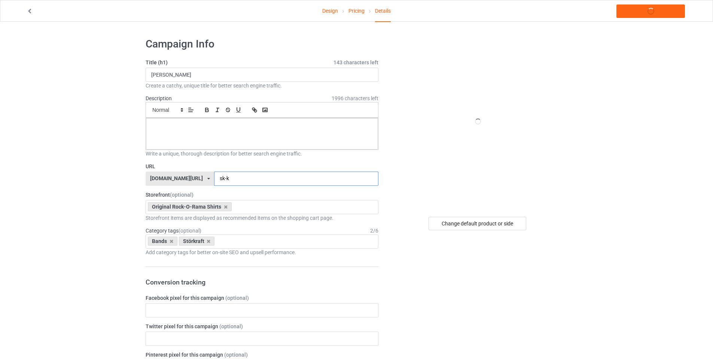
type input "sk-kh"
click at [636, 10] on link "Launch campaign" at bounding box center [650, 10] width 68 height 13
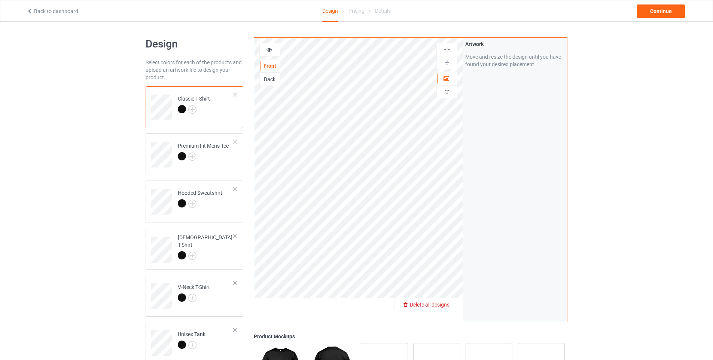
click at [433, 305] on span "Delete all designs" at bounding box center [430, 305] width 40 height 6
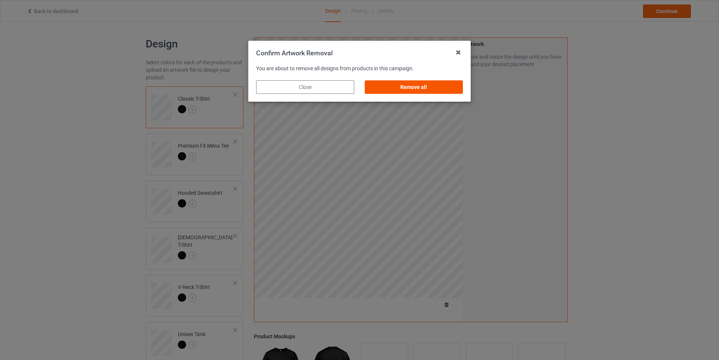
click at [409, 86] on div "Remove all" at bounding box center [413, 86] width 98 height 13
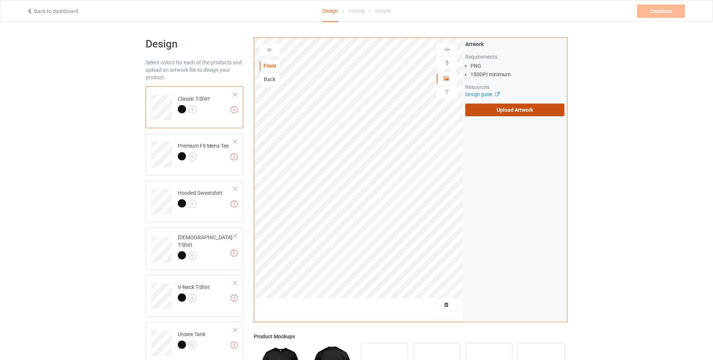
click at [509, 109] on label "Upload Artwork" at bounding box center [514, 110] width 99 height 13
click at [0, 0] on input "Upload Artwork" at bounding box center [0, 0] width 0 height 0
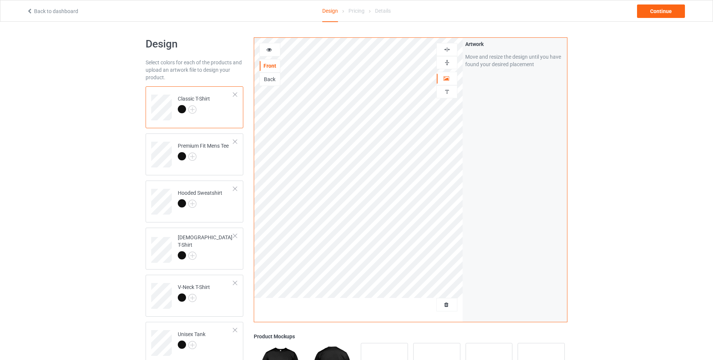
click at [597, 122] on div "Design Select colors for each of the products and upload an artwork file to des…" at bounding box center [356, 253] width 713 height 463
click at [651, 9] on div "Continue" at bounding box center [661, 10] width 48 height 13
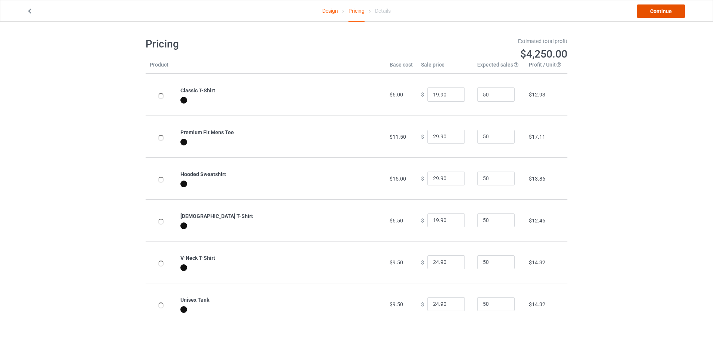
click at [665, 15] on link "Continue" at bounding box center [661, 10] width 48 height 13
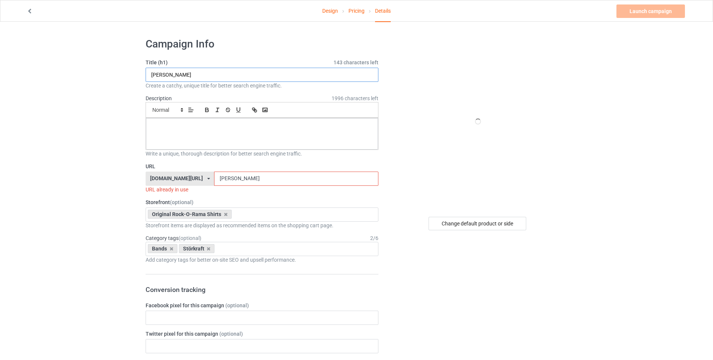
drag, startPoint x: 157, startPoint y: 76, endPoint x: 147, endPoint y: 77, distance: 10.1
click at [147, 77] on input "SK - KH" at bounding box center [262, 75] width 233 height 14
drag, startPoint x: 162, startPoint y: 75, endPoint x: 172, endPoint y: 75, distance: 10.5
click at [172, 75] on input "SD - KH" at bounding box center [262, 75] width 233 height 14
type input "SD - ATF [PERSON_NAME]"
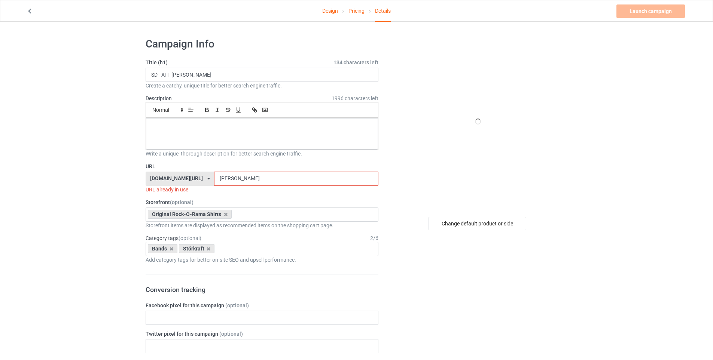
drag, startPoint x: 225, startPoint y: 178, endPoint x: 214, endPoint y: 177, distance: 11.7
click at [214, 177] on div "rockorama-shirts.com/ rockorama-shirts.com/ shirts-gegen-oben.com/ teechip.com/…" at bounding box center [262, 179] width 233 height 14
click at [226, 183] on input "sk-kh" at bounding box center [296, 179] width 164 height 14
drag, startPoint x: 226, startPoint y: 181, endPoint x: 218, endPoint y: 180, distance: 8.4
click at [218, 180] on input "sk-kh" at bounding box center [296, 179] width 164 height 14
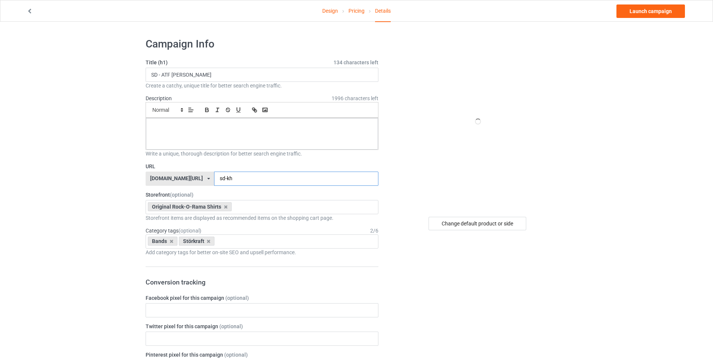
drag, startPoint x: 229, startPoint y: 179, endPoint x: 241, endPoint y: 181, distance: 12.2
click at [241, 181] on input "sd-kh" at bounding box center [296, 179] width 164 height 14
type input "sd-atf-[PERSON_NAME]"
click at [208, 241] on icon at bounding box center [209, 241] width 4 height 5
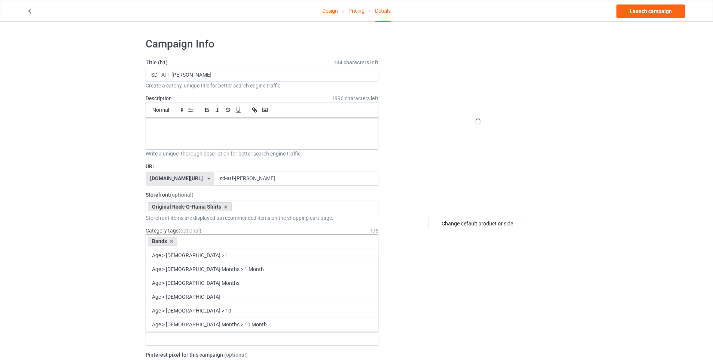
click at [210, 239] on div "Bands Age > 1-19 > 1 Age > 1-12 Months > 1 Month Age > 1-12 Months Age > 1-19 A…" at bounding box center [262, 242] width 233 height 14
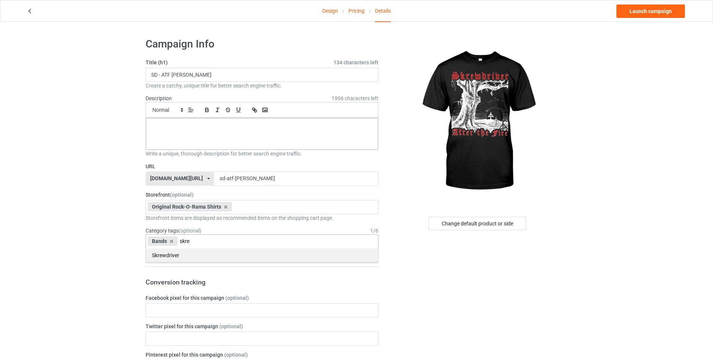
type input "skre"
click at [180, 253] on div "Skrewdriver" at bounding box center [262, 255] width 232 height 14
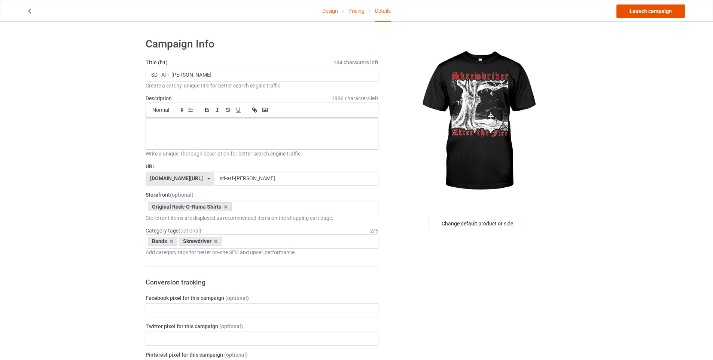
click at [644, 14] on link "Launch campaign" at bounding box center [650, 10] width 68 height 13
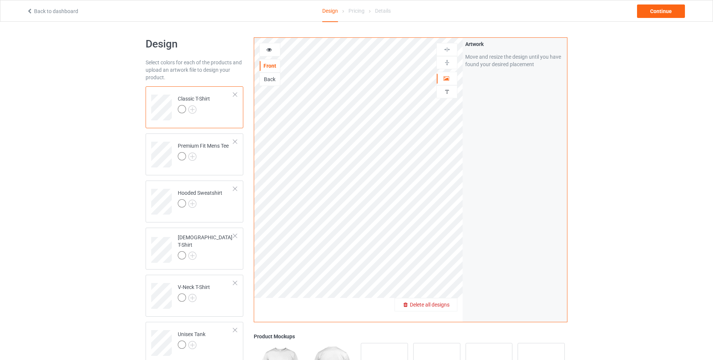
click at [445, 303] on span "Delete all designs" at bounding box center [430, 305] width 40 height 6
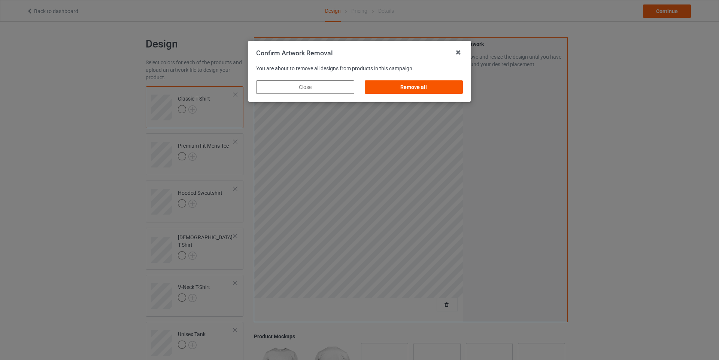
click at [388, 86] on div "Remove all" at bounding box center [413, 86] width 98 height 13
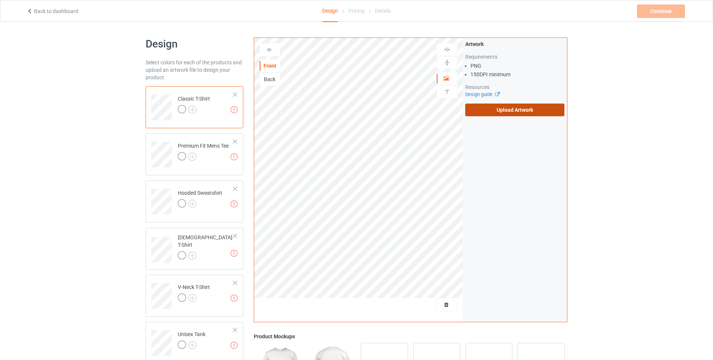
click at [504, 106] on label "Upload Artwork" at bounding box center [514, 110] width 99 height 13
click at [0, 0] on input "Upload Artwork" at bounding box center [0, 0] width 0 height 0
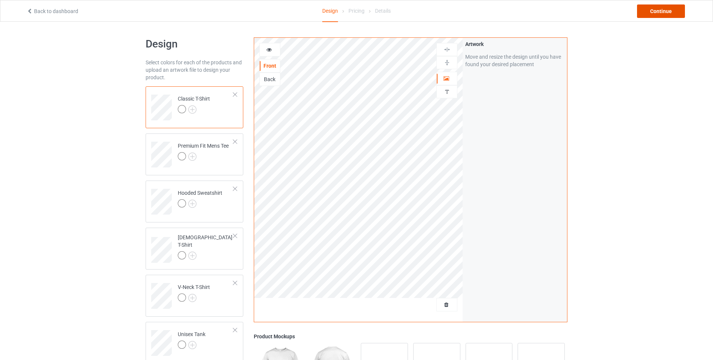
click at [651, 12] on div "Continue" at bounding box center [661, 10] width 48 height 13
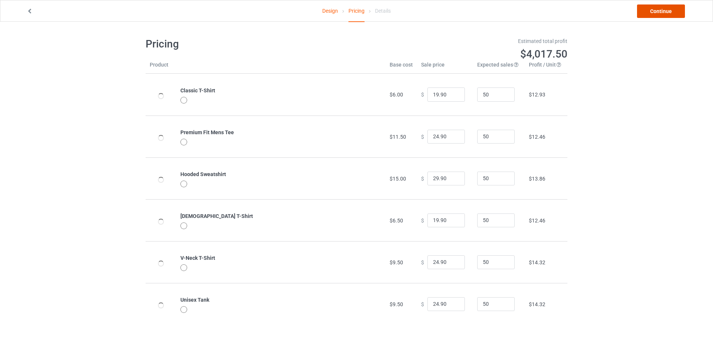
click at [655, 7] on link "Continue" at bounding box center [661, 10] width 48 height 13
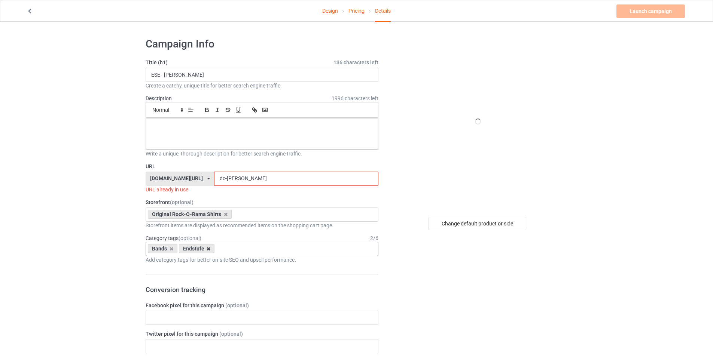
click at [207, 250] on icon at bounding box center [209, 249] width 4 height 5
type input "skre"
drag, startPoint x: 176, startPoint y: 263, endPoint x: 225, endPoint y: 199, distance: 79.8
click at [177, 262] on div "Skrewdriver" at bounding box center [262, 263] width 232 height 14
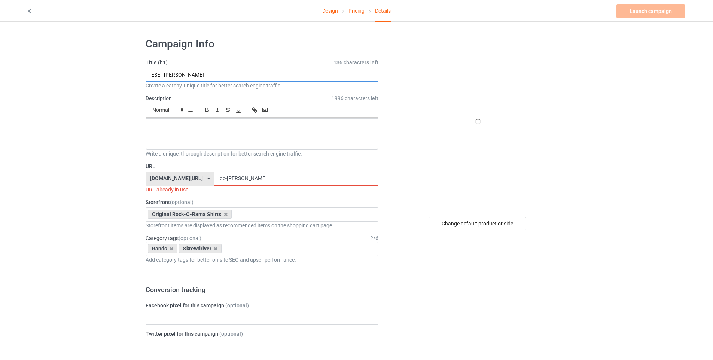
drag, startPoint x: 171, startPoint y: 73, endPoint x: 134, endPoint y: 75, distance: 36.7
type input "SD - ATF weiss"
drag, startPoint x: 226, startPoint y: 180, endPoint x: 211, endPoint y: 179, distance: 15.5
click at [211, 179] on div "rockorama-shirts.com/ rockorama-shirts.com/ shirts-gegen-oben.com/ teechip.com/…" at bounding box center [262, 179] width 233 height 14
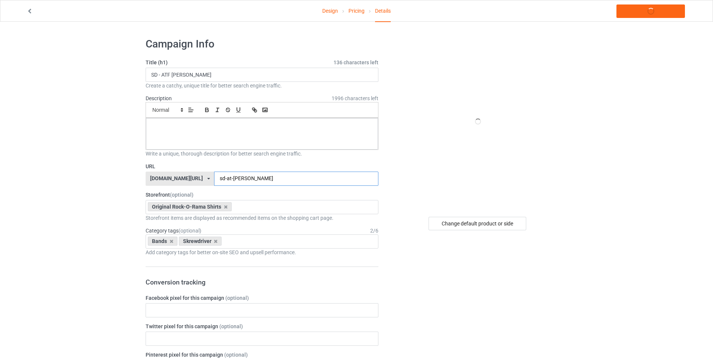
type input "sd-atf-weiss"
click at [653, 8] on link "Launch campaign" at bounding box center [650, 10] width 68 height 13
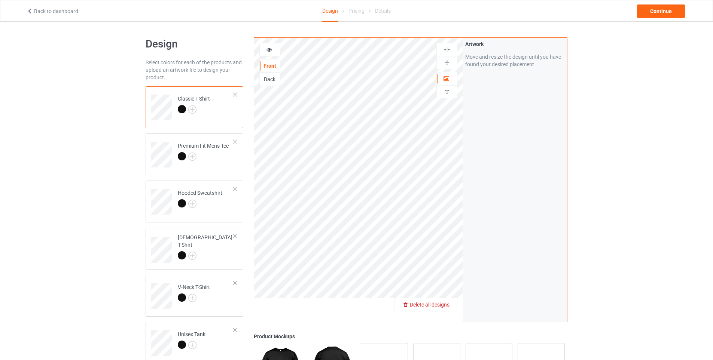
click at [449, 305] on span "Delete all designs" at bounding box center [430, 305] width 40 height 6
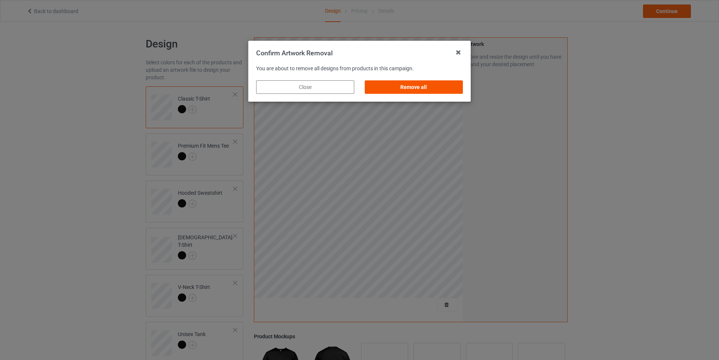
click at [408, 86] on div "Remove all" at bounding box center [413, 86] width 98 height 13
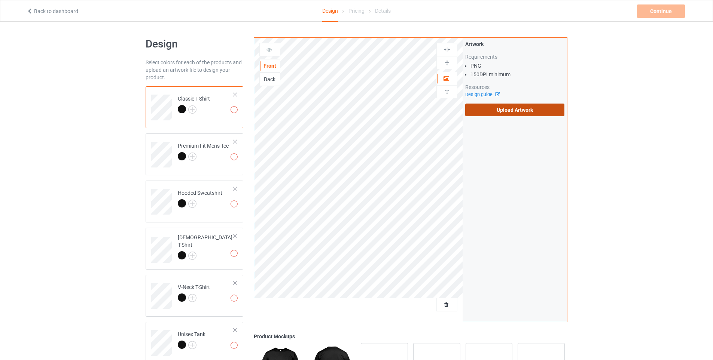
click at [516, 108] on label "Upload Artwork" at bounding box center [514, 110] width 99 height 13
click at [0, 0] on input "Upload Artwork" at bounding box center [0, 0] width 0 height 0
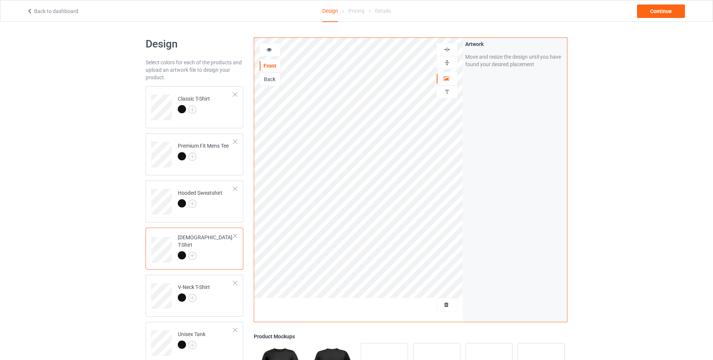
click at [614, 113] on div "Design Select colors for each of the products and upload an artwork file to des…" at bounding box center [356, 253] width 713 height 463
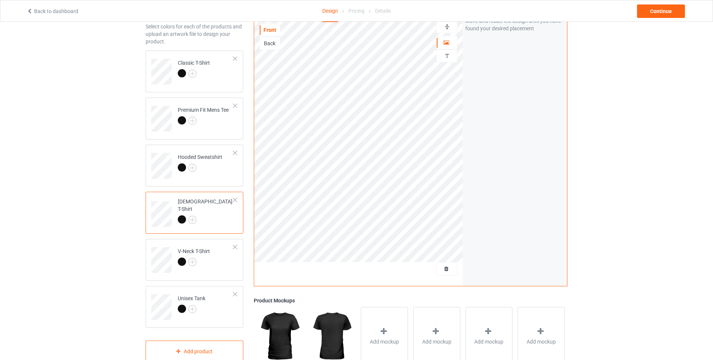
scroll to position [25, 0]
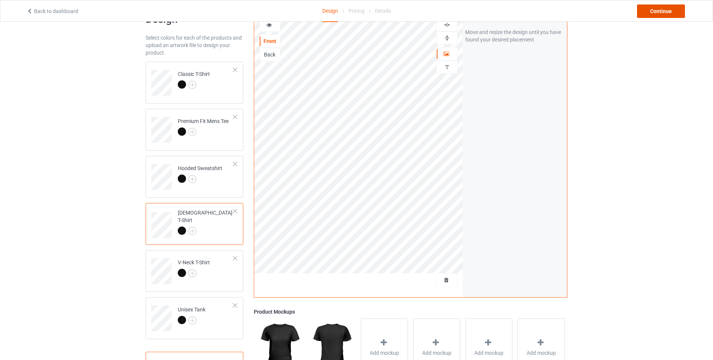
click at [651, 12] on div "Continue" at bounding box center [661, 10] width 48 height 13
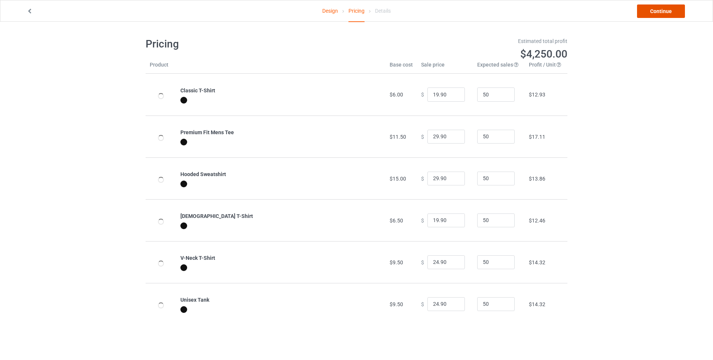
click at [665, 7] on link "Continue" at bounding box center [661, 10] width 48 height 13
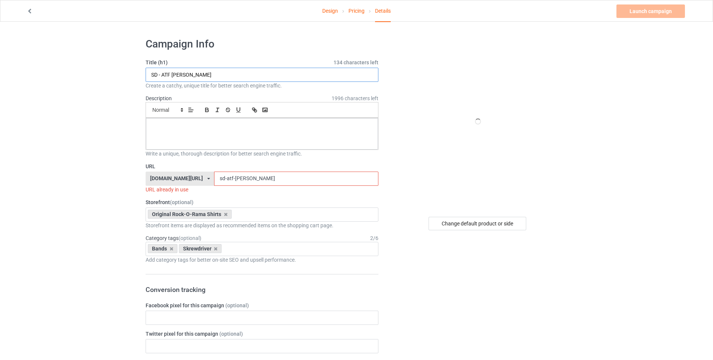
drag, startPoint x: 161, startPoint y: 74, endPoint x: 168, endPoint y: 74, distance: 7.5
click at [168, 74] on input "SD - ATF [PERSON_NAME]" at bounding box center [262, 75] width 233 height 14
drag, startPoint x: 171, startPoint y: 74, endPoint x: 162, endPoint y: 73, distance: 9.5
click at [162, 73] on input "SD - ATF [PERSON_NAME]" at bounding box center [262, 75] width 233 height 14
type input "SD - ISDVOB [PERSON_NAME]"
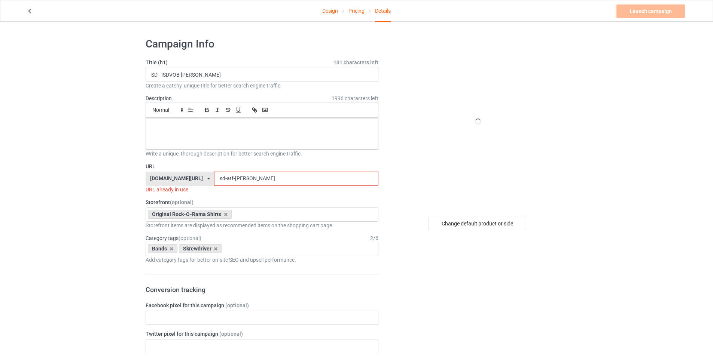
drag, startPoint x: 235, startPoint y: 181, endPoint x: 229, endPoint y: 180, distance: 6.2
click at [229, 180] on input "sd-atf-[PERSON_NAME]" at bounding box center [296, 179] width 164 height 14
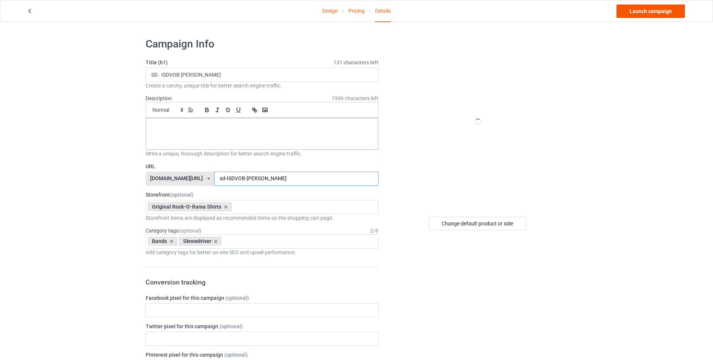
type input "sd-ISDVOB-[PERSON_NAME]"
click at [637, 11] on link "Launch campaign" at bounding box center [650, 10] width 68 height 13
